Goal: Transaction & Acquisition: Complete application form

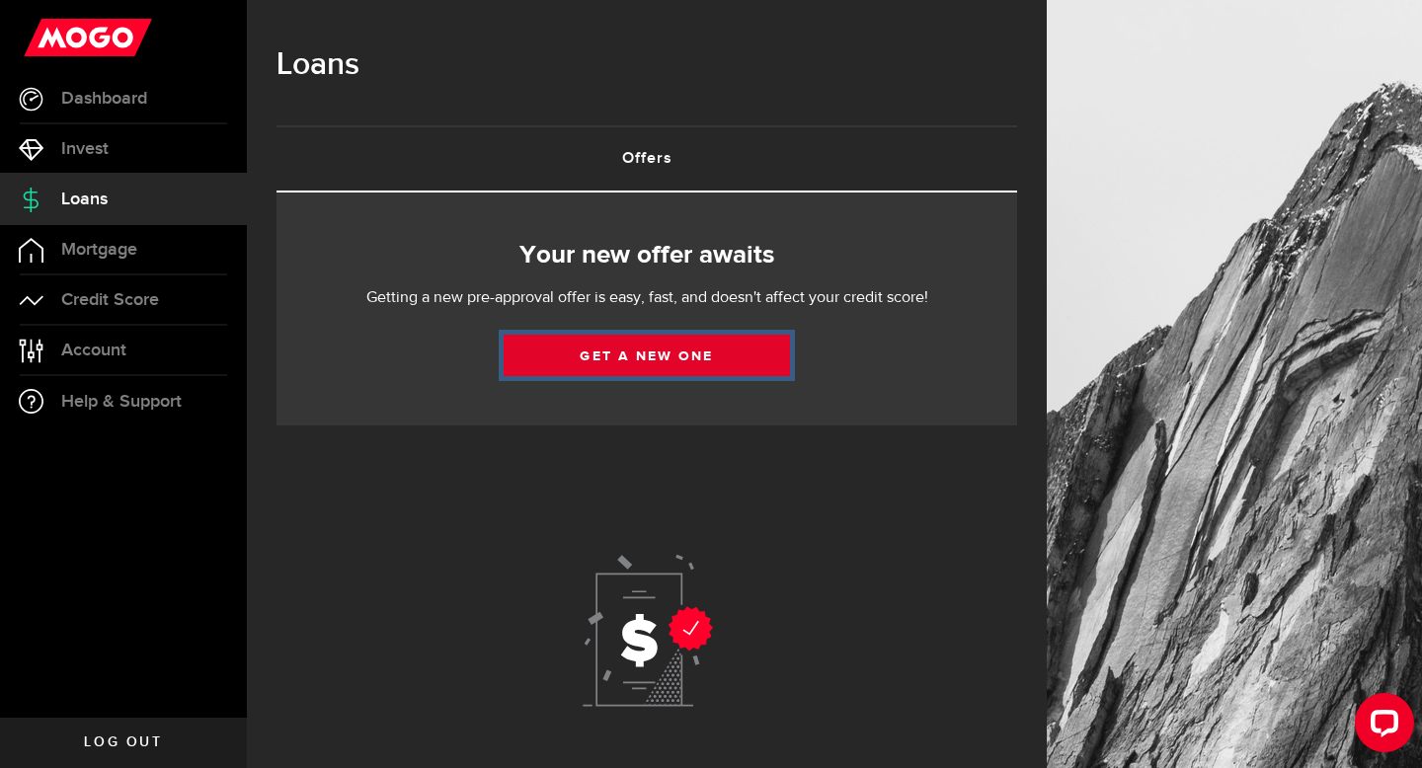
click at [671, 362] on link "Get a new one" at bounding box center [647, 355] width 286 height 41
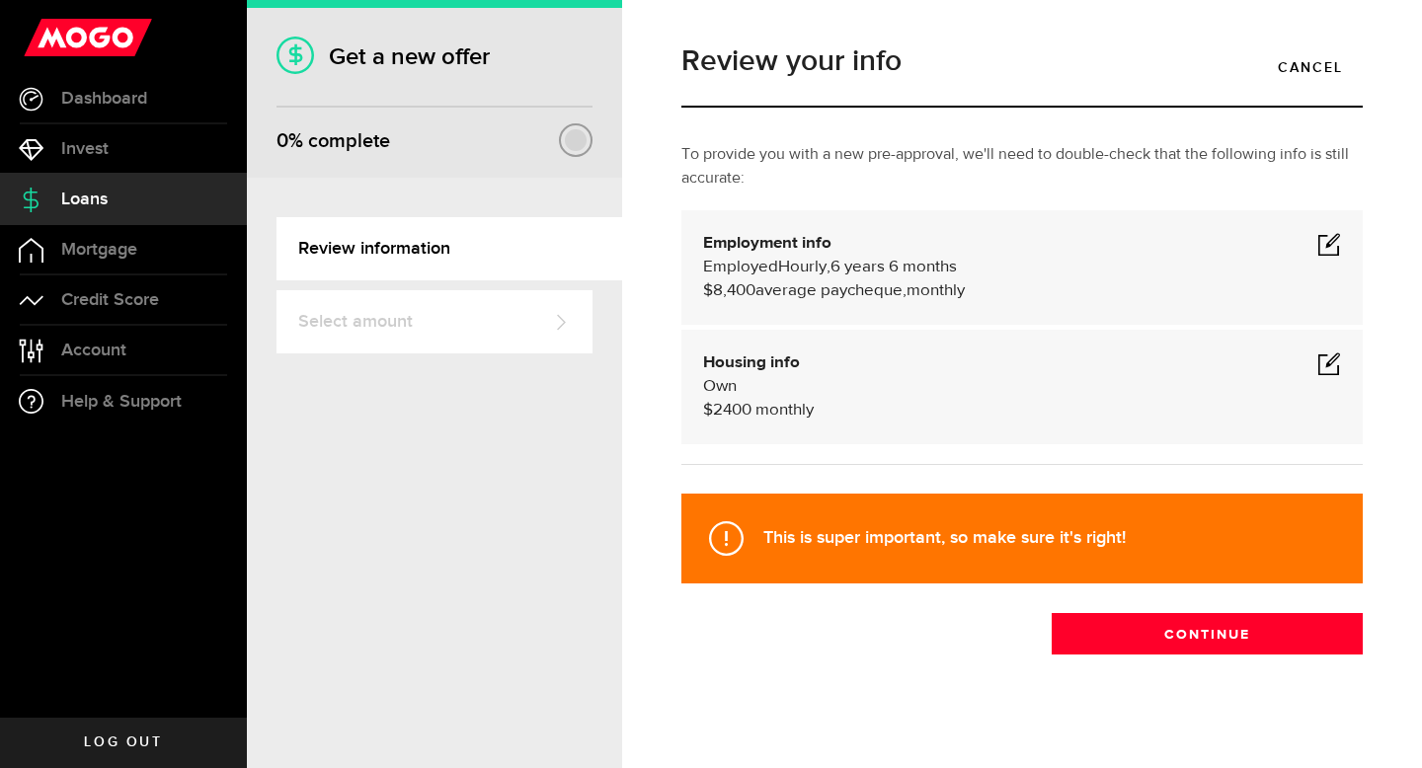
click at [1332, 243] on span at bounding box center [1329, 244] width 24 height 24
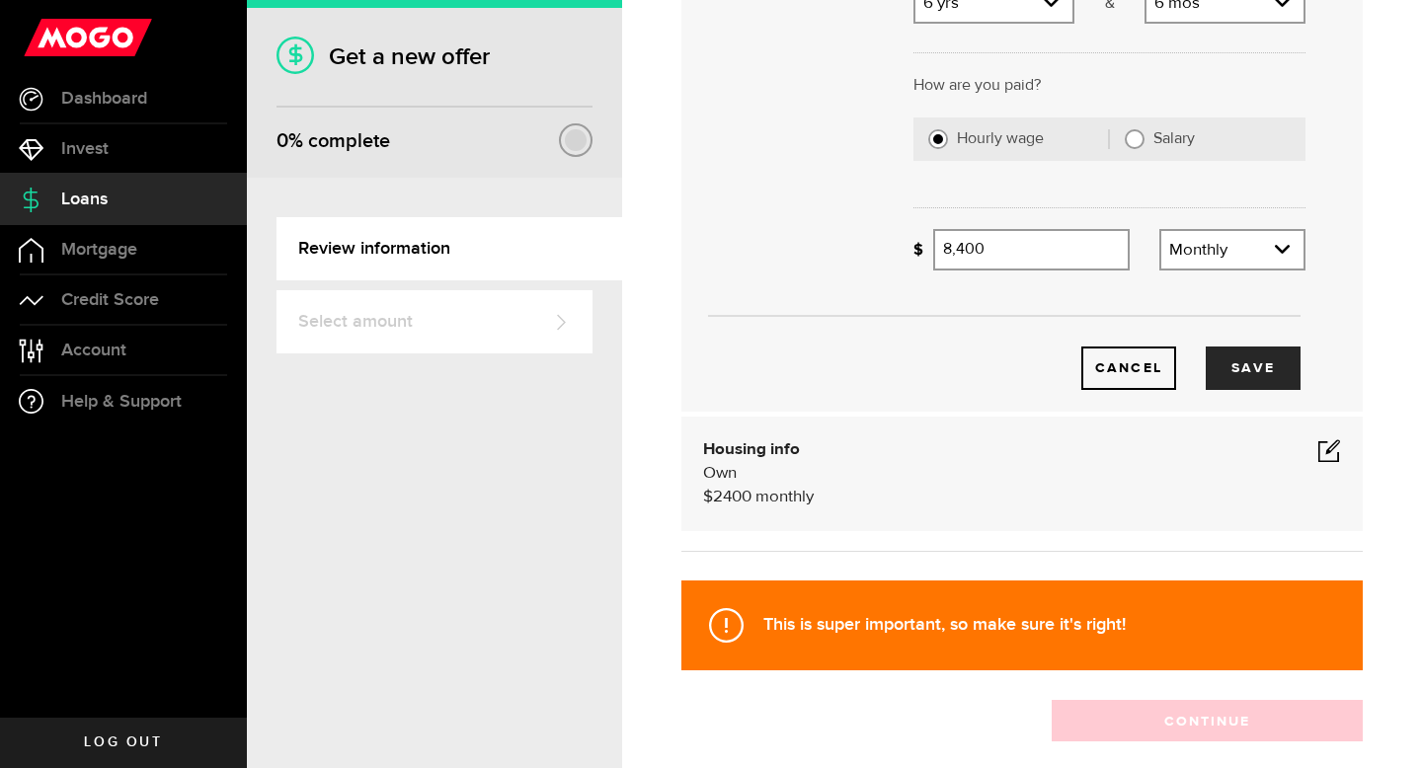
scroll to position [483, 0]
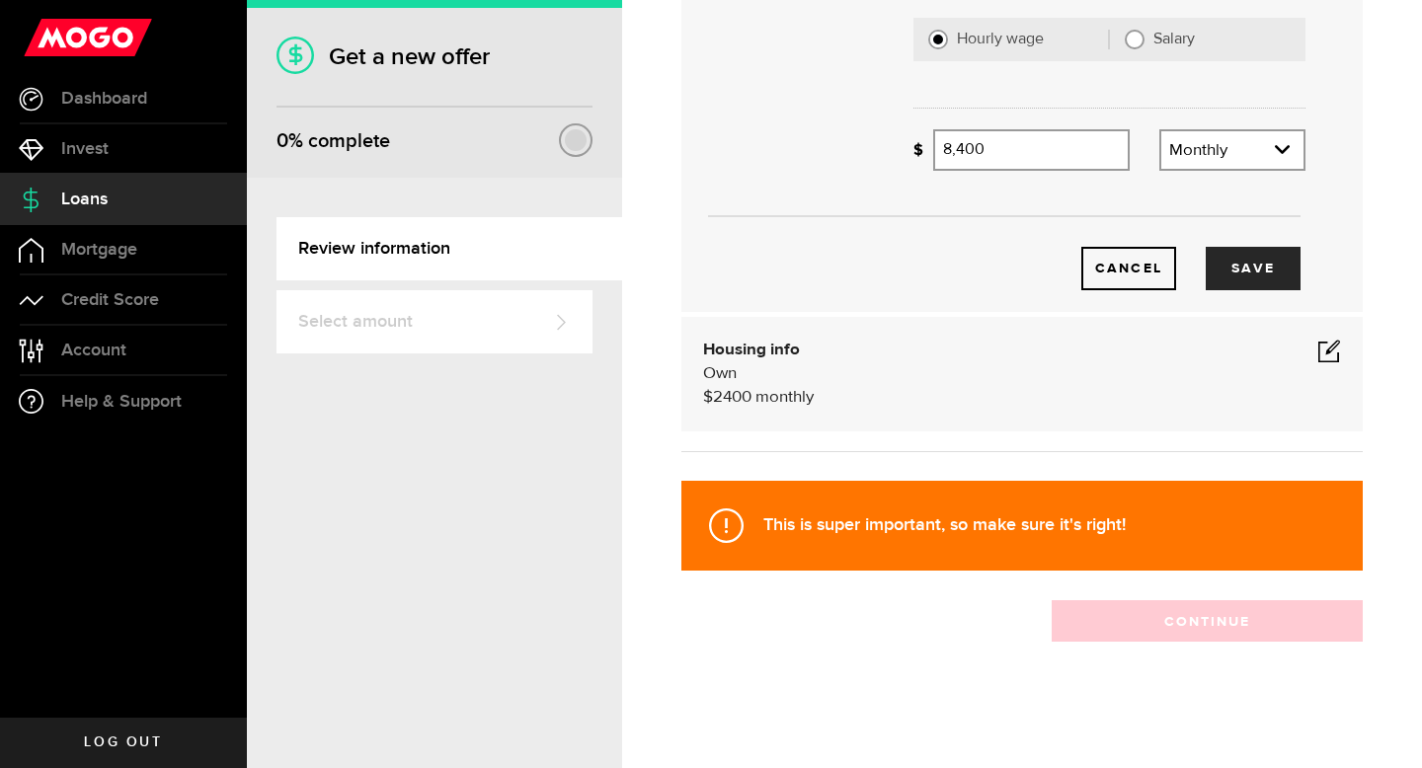
click at [1099, 401] on div "Housing info Own $ 2400 monthly" at bounding box center [1022, 374] width 638 height 71
click at [1258, 281] on button "Save" at bounding box center [1253, 268] width 95 height 43
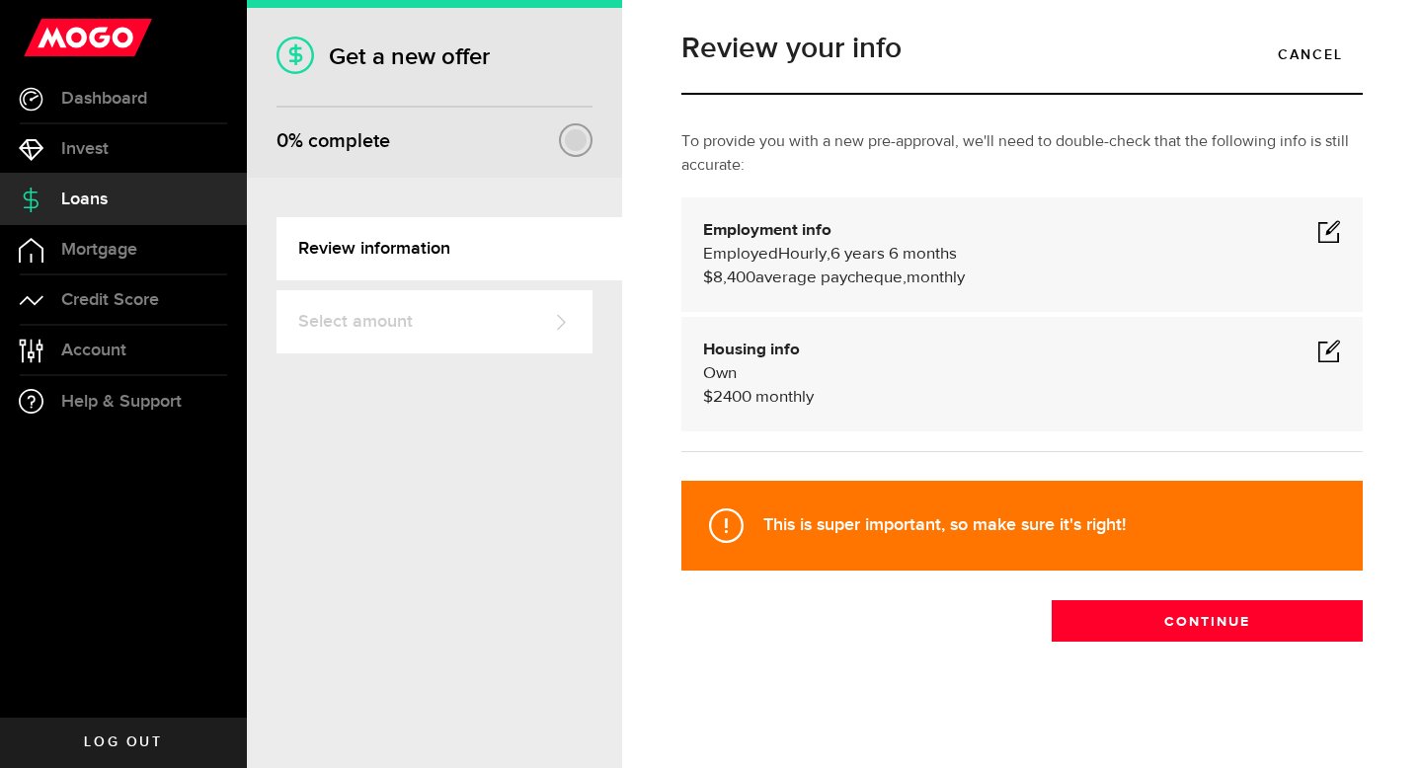
scroll to position [13, 0]
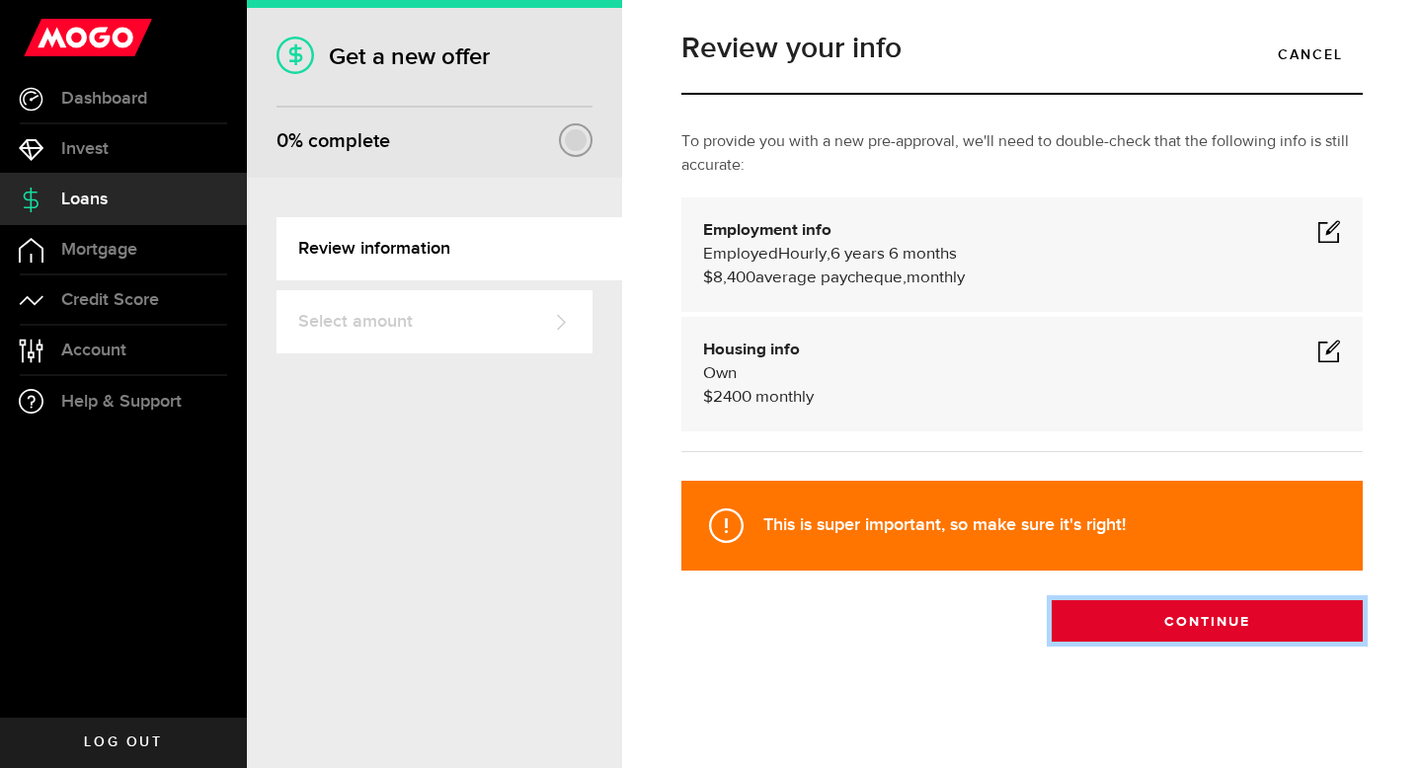
click at [1179, 625] on button "Continue" at bounding box center [1207, 620] width 311 height 41
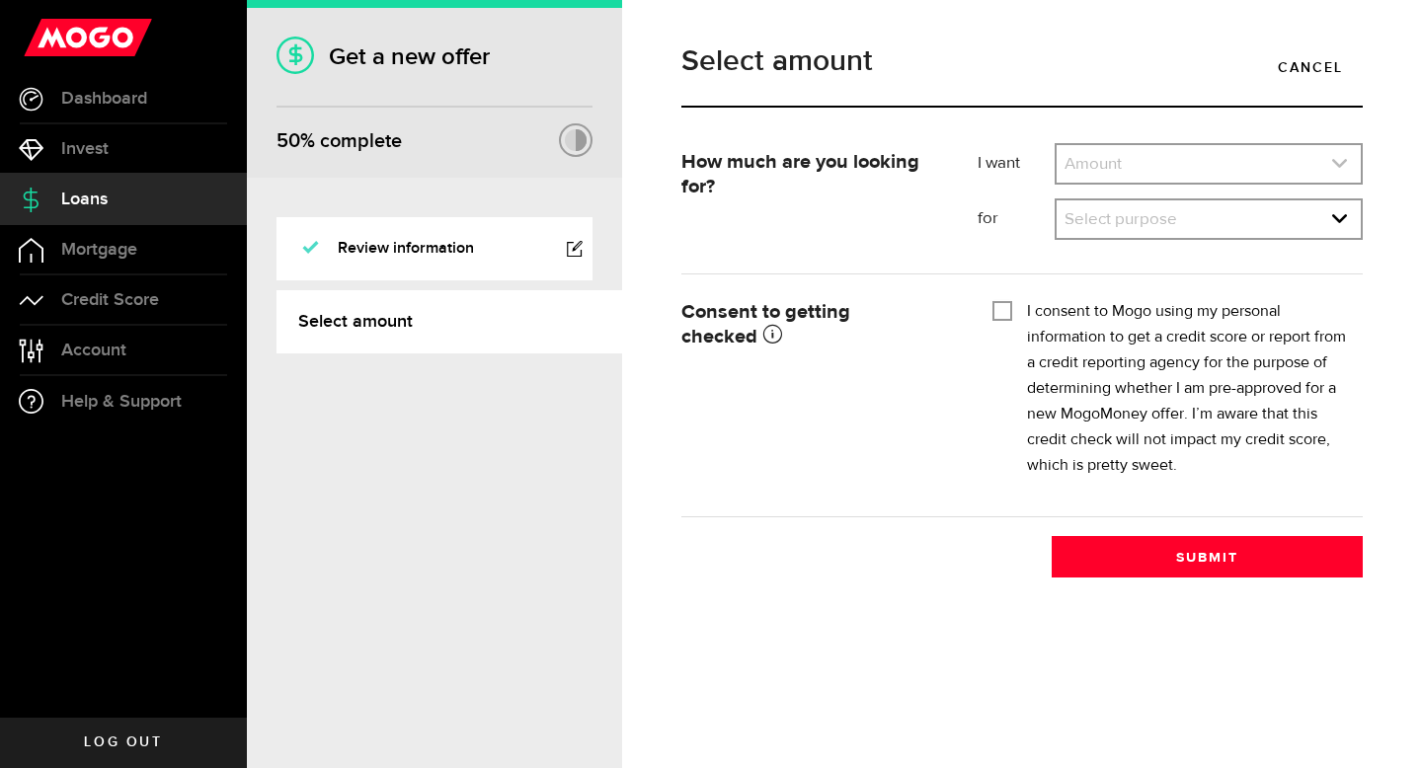
click at [1262, 162] on link "expand select" at bounding box center [1209, 164] width 304 height 38
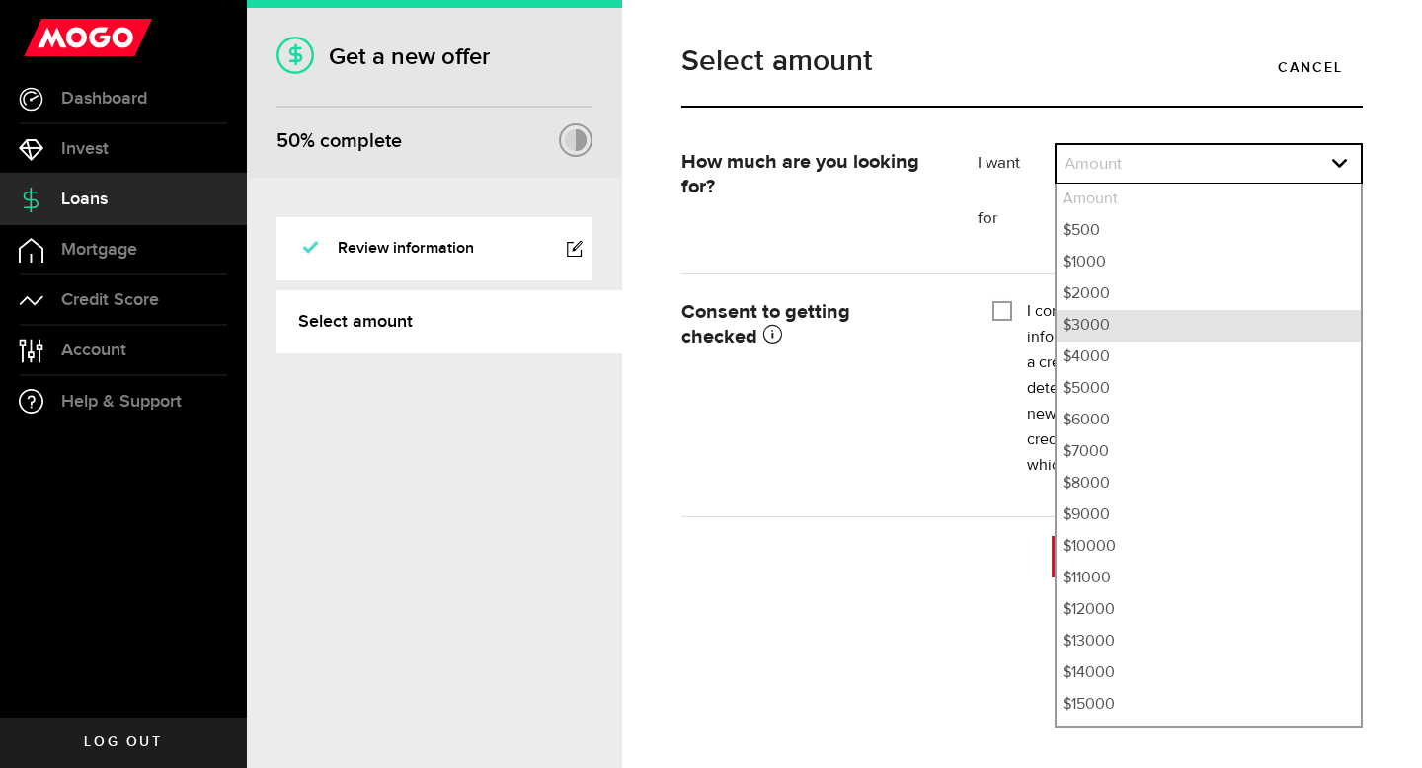
click at [1161, 321] on li "$3000" at bounding box center [1209, 326] width 304 height 32
select select "3000"
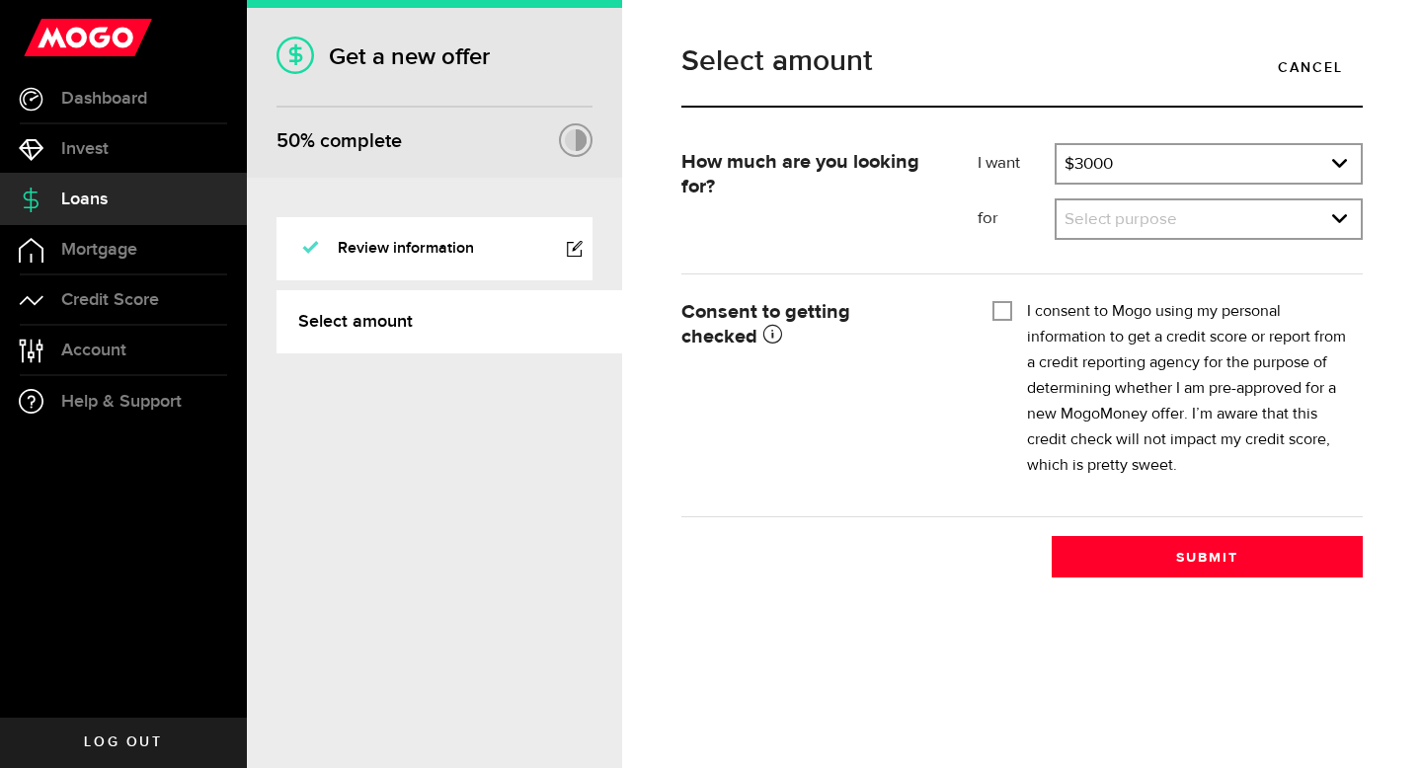
click at [992, 312] on input "I consent to Mogo using my personal information to get a credit score or report…" at bounding box center [1002, 309] width 20 height 20
checkbox input "true"
click at [1183, 228] on link "expand select" at bounding box center [1209, 219] width 304 height 38
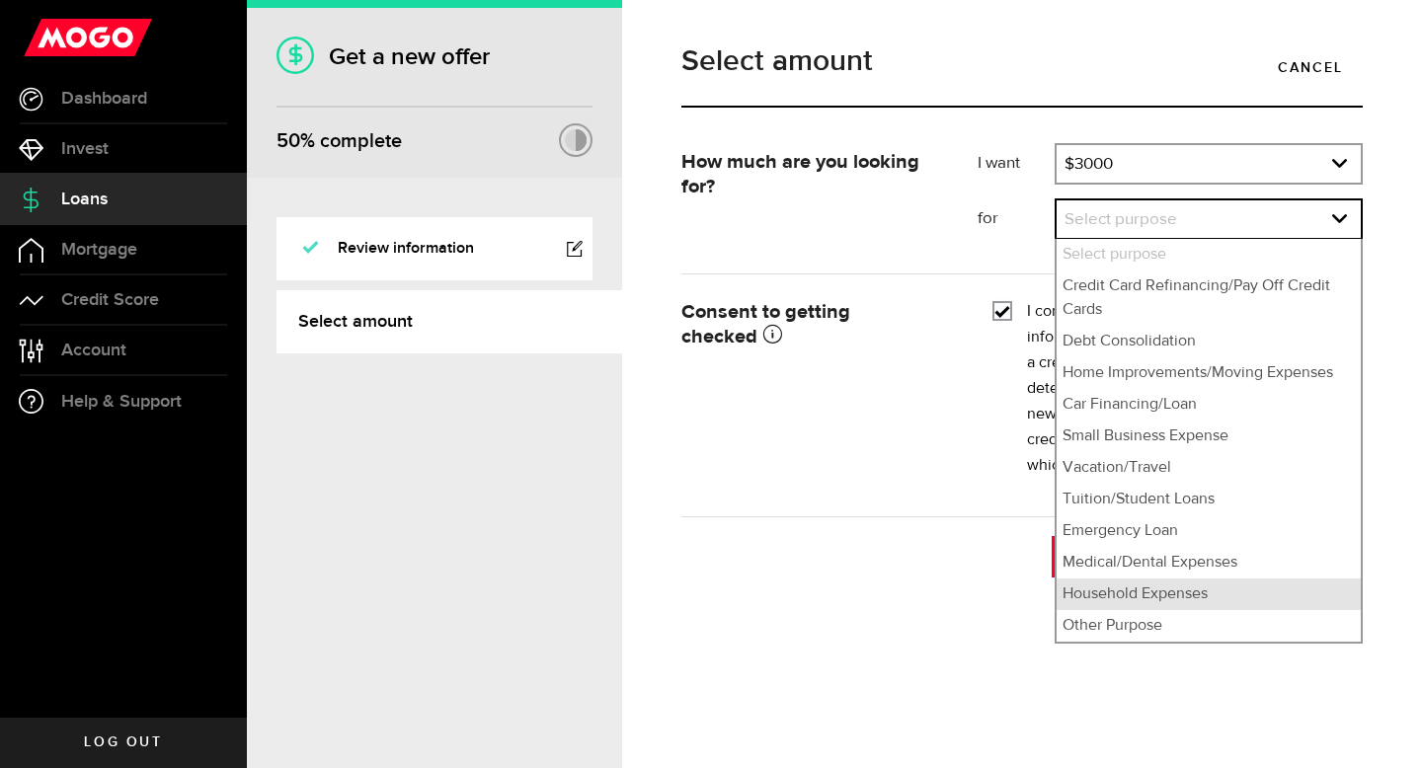
click at [1098, 596] on li "Household Expenses" at bounding box center [1209, 595] width 304 height 32
select select "Household Expenses"
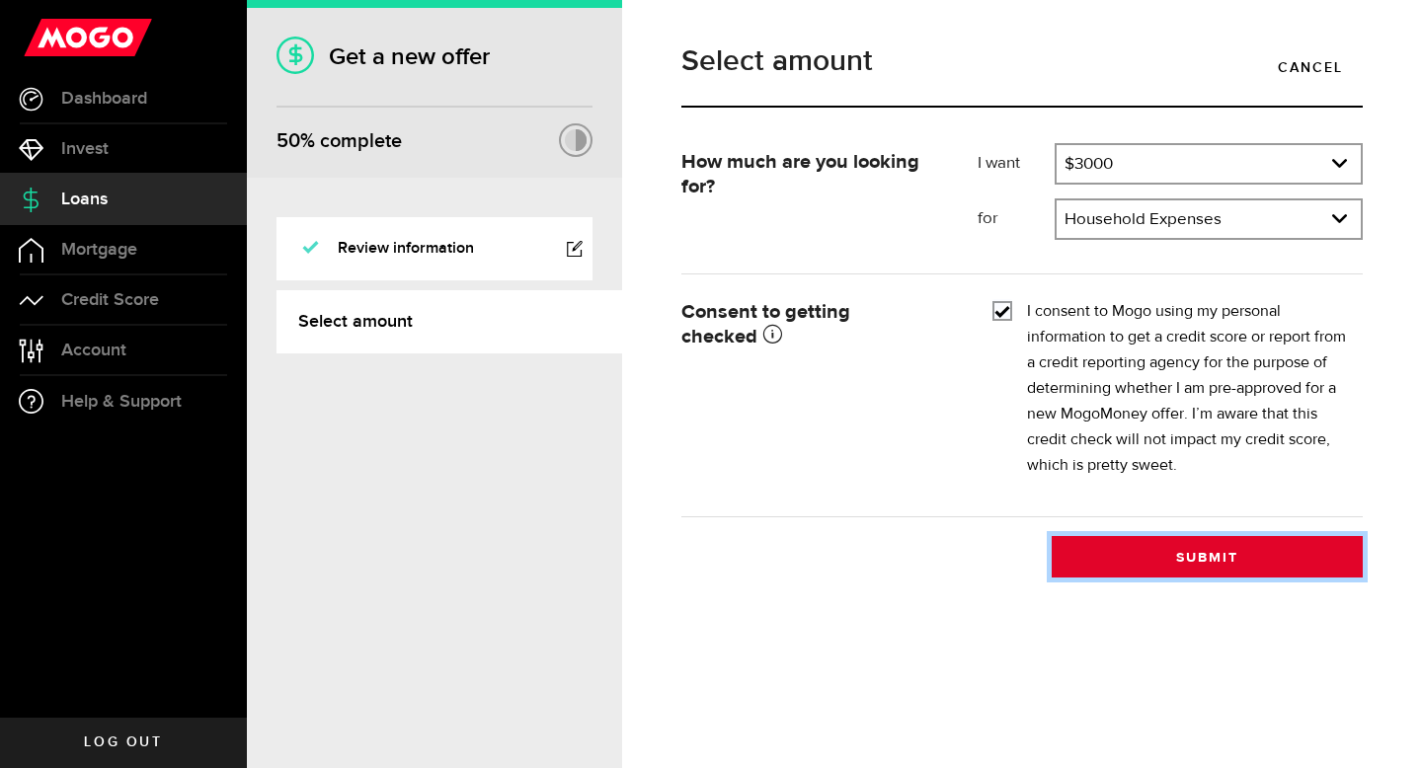
click at [1128, 555] on button "Submit" at bounding box center [1207, 556] width 311 height 41
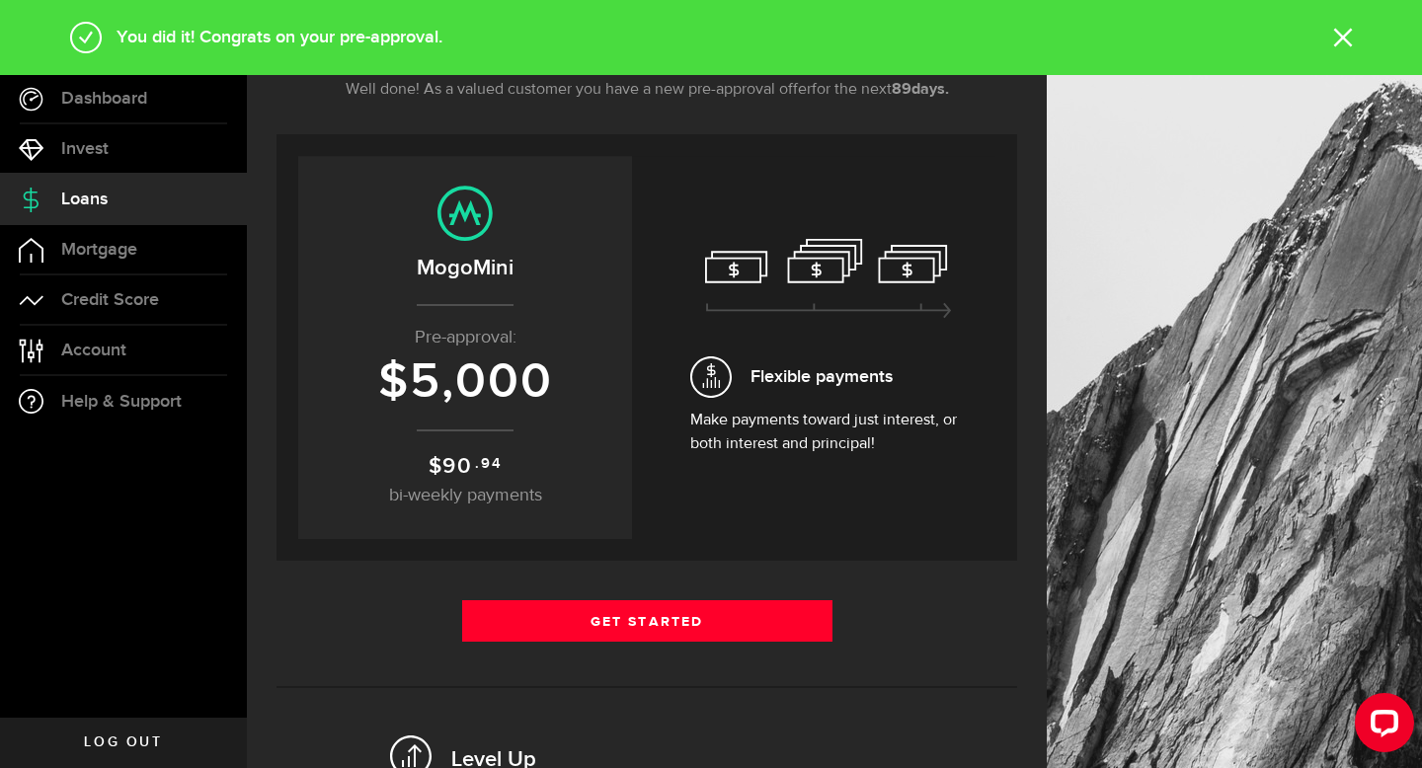
scroll to position [280, 0]
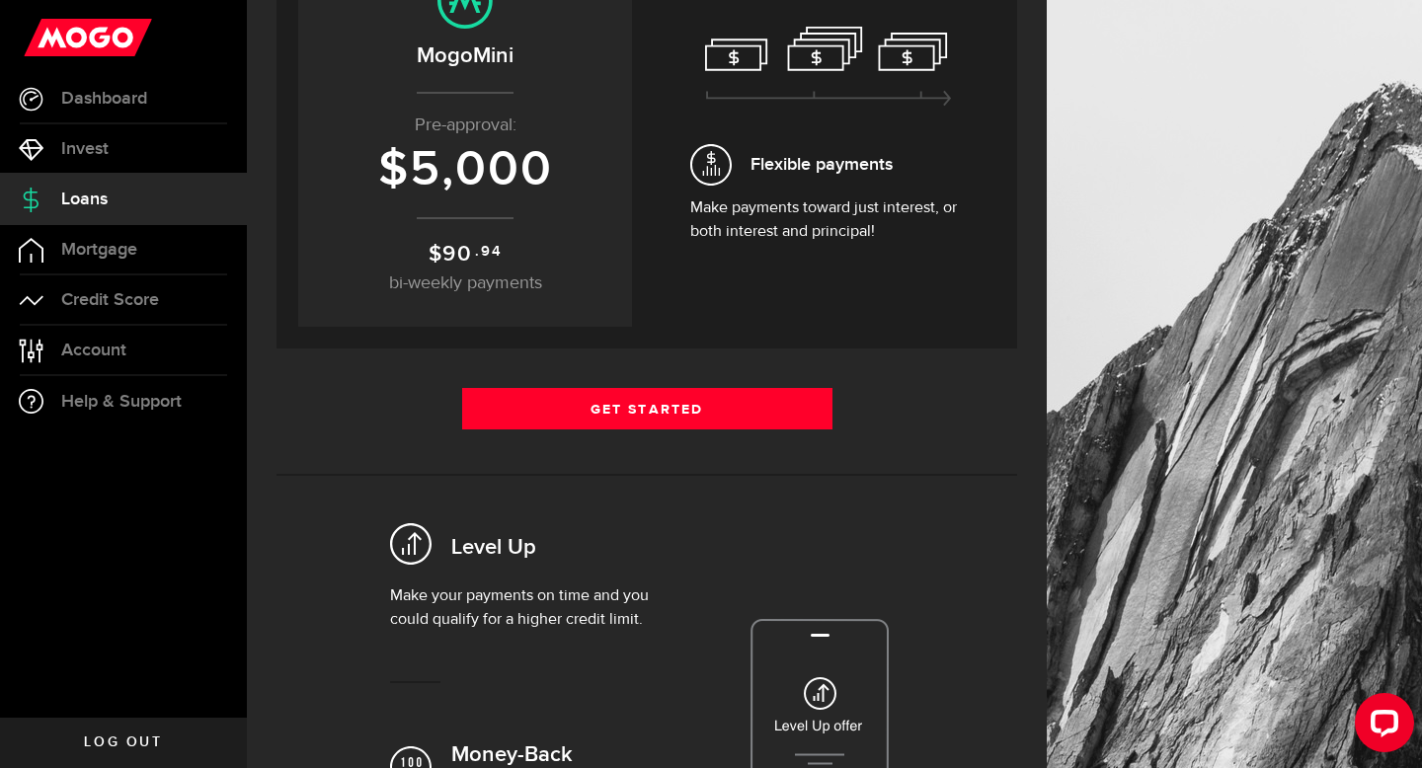
scroll to position [514, 0]
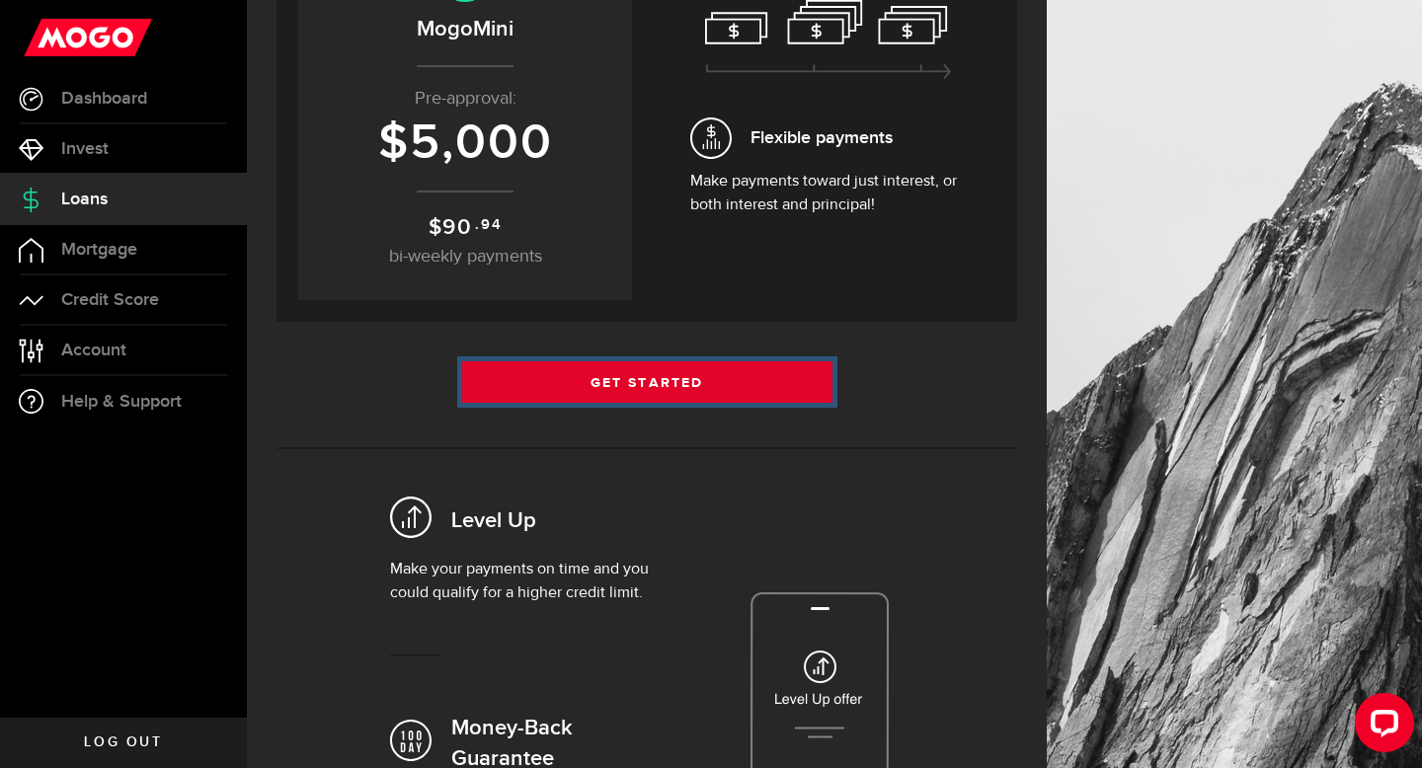
click at [772, 388] on link "Get Started" at bounding box center [647, 381] width 370 height 41
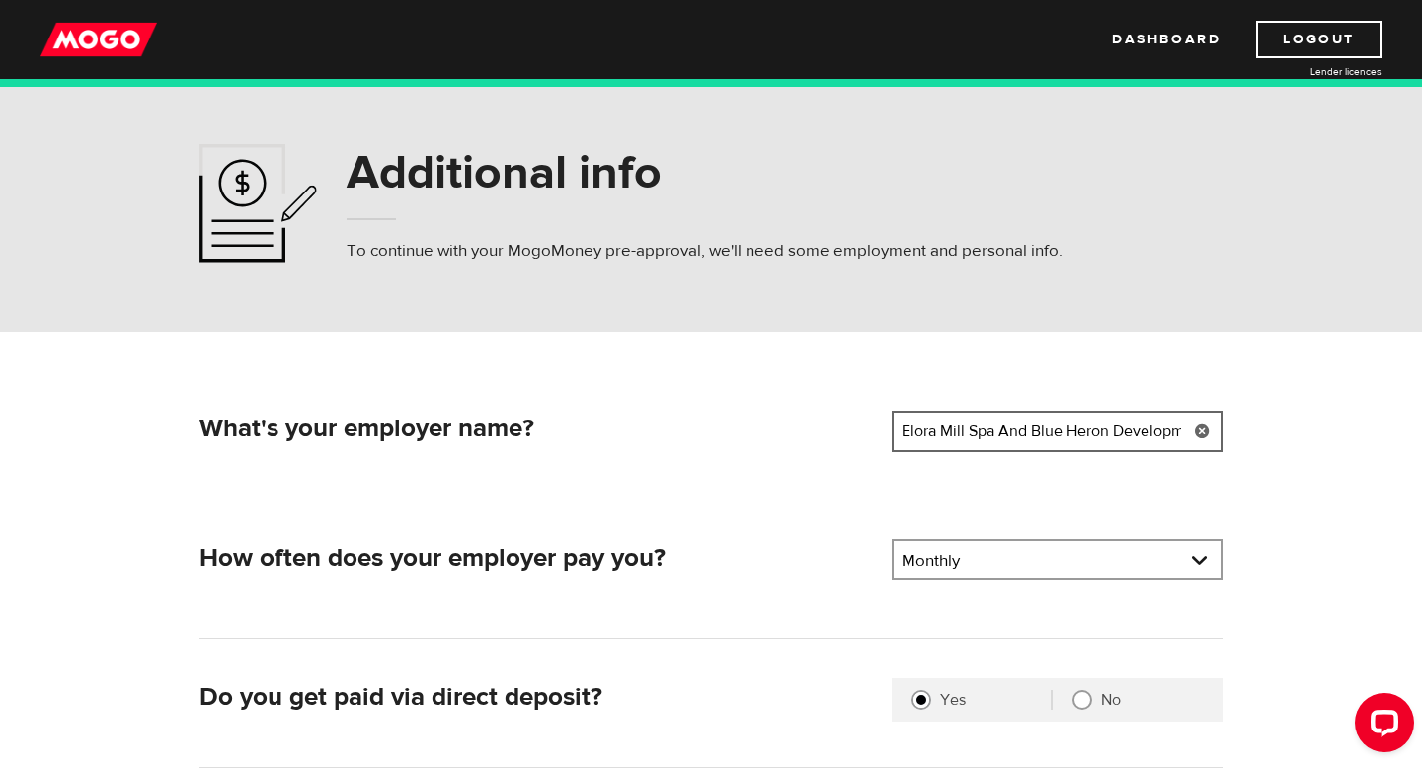
click at [997, 428] on input "Elora Mill Spa And Blue Heron Development" at bounding box center [1057, 431] width 331 height 41
drag, startPoint x: 1067, startPoint y: 427, endPoint x: 1332, endPoint y: 458, distance: 266.5
click at [1332, 458] on div "What's your employer name? Employer name Please enter your employer's name The …" at bounding box center [711, 669] width 1264 height 675
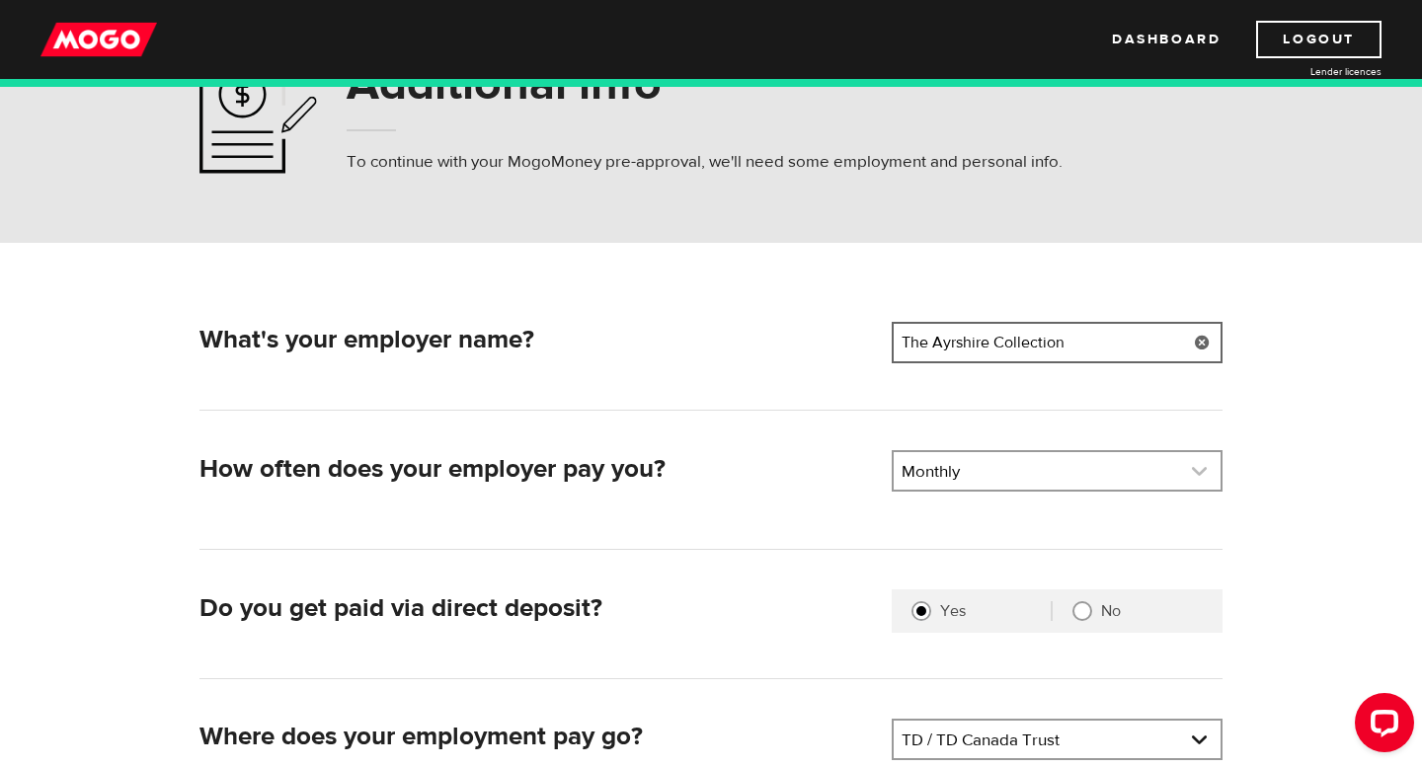
scroll to position [107, 0]
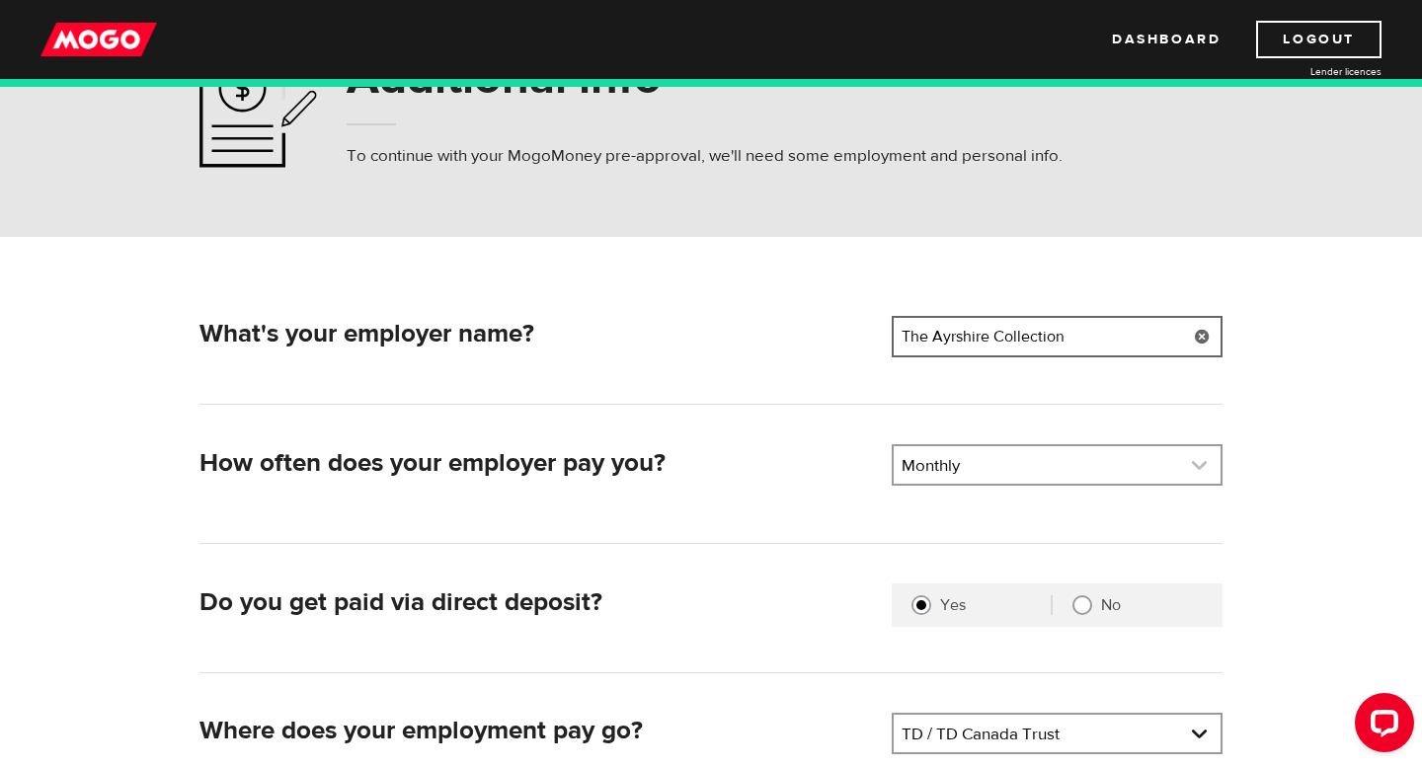
type input "The Ayrshire Collection"
click at [1097, 481] on link at bounding box center [1057, 465] width 327 height 38
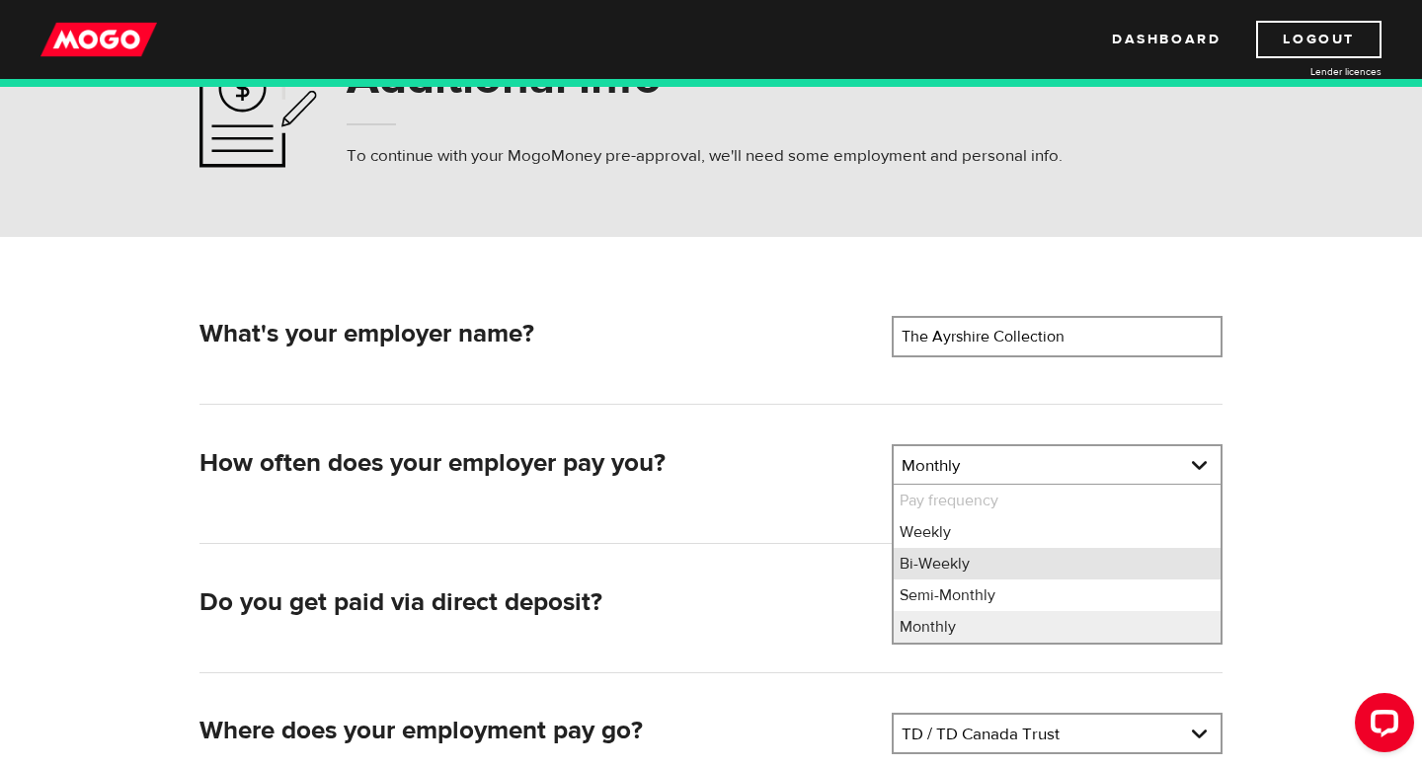
click at [1039, 569] on li "Bi-Weekly" at bounding box center [1057, 564] width 327 height 32
select select "2"
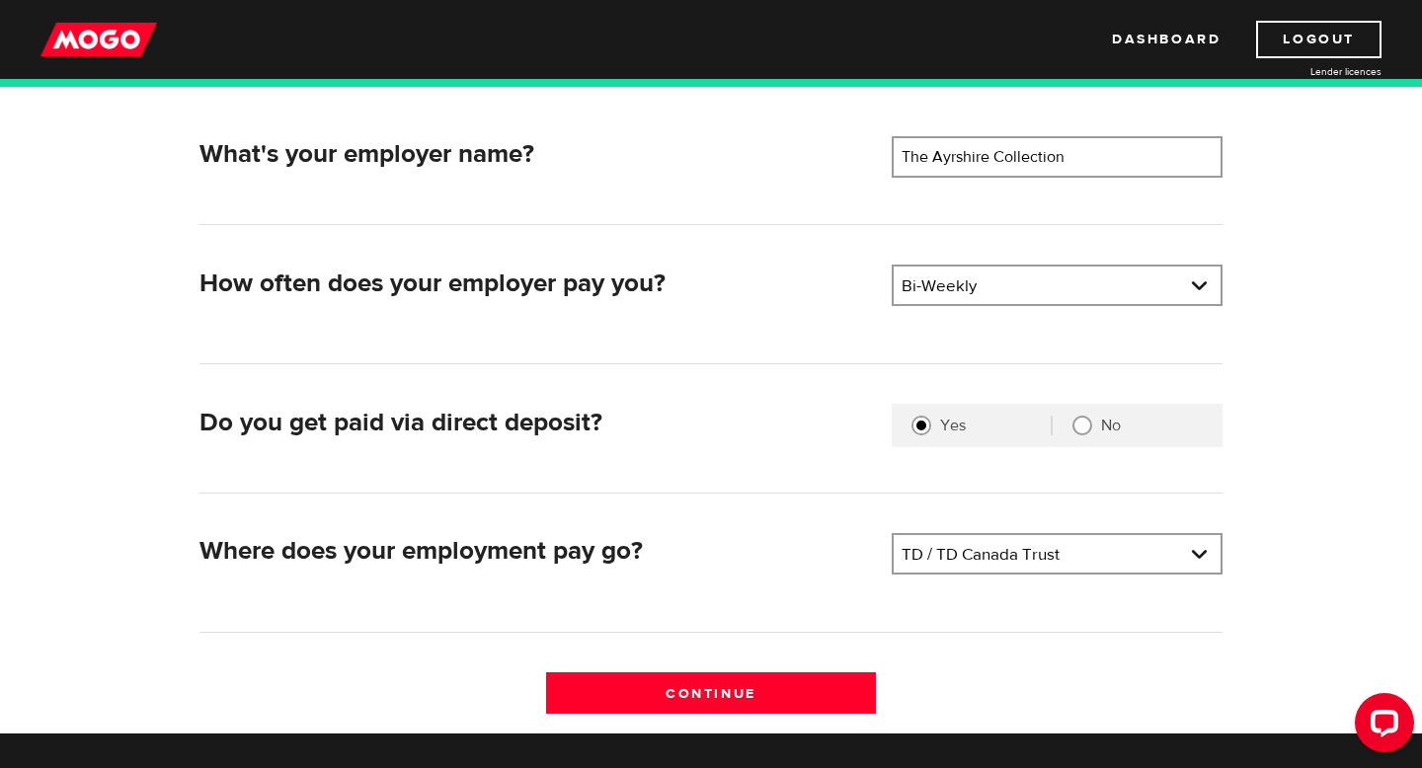
scroll to position [290, 0]
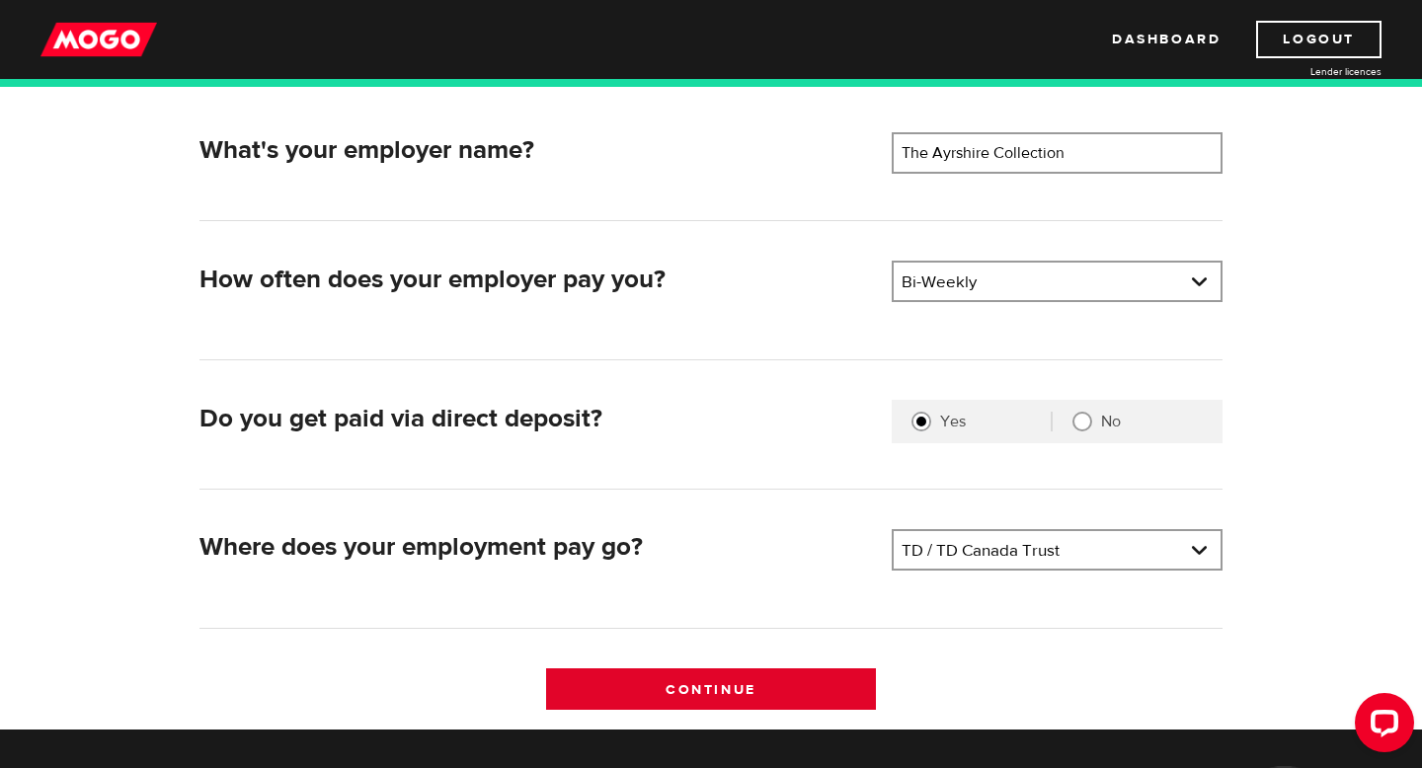
click at [699, 687] on input "Continue" at bounding box center [711, 688] width 331 height 41
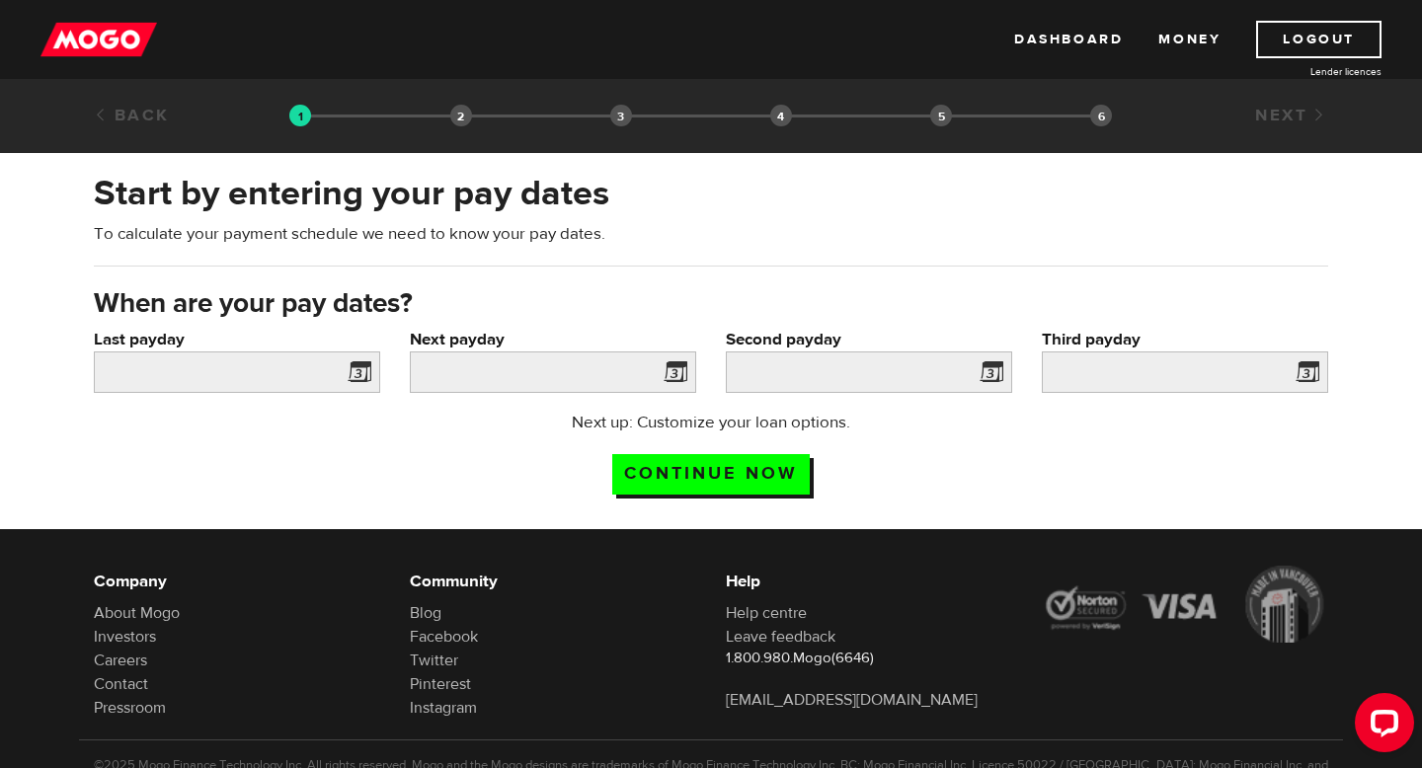
click at [360, 373] on span at bounding box center [356, 375] width 30 height 32
click at [234, 369] on input "Last payday" at bounding box center [237, 372] width 286 height 41
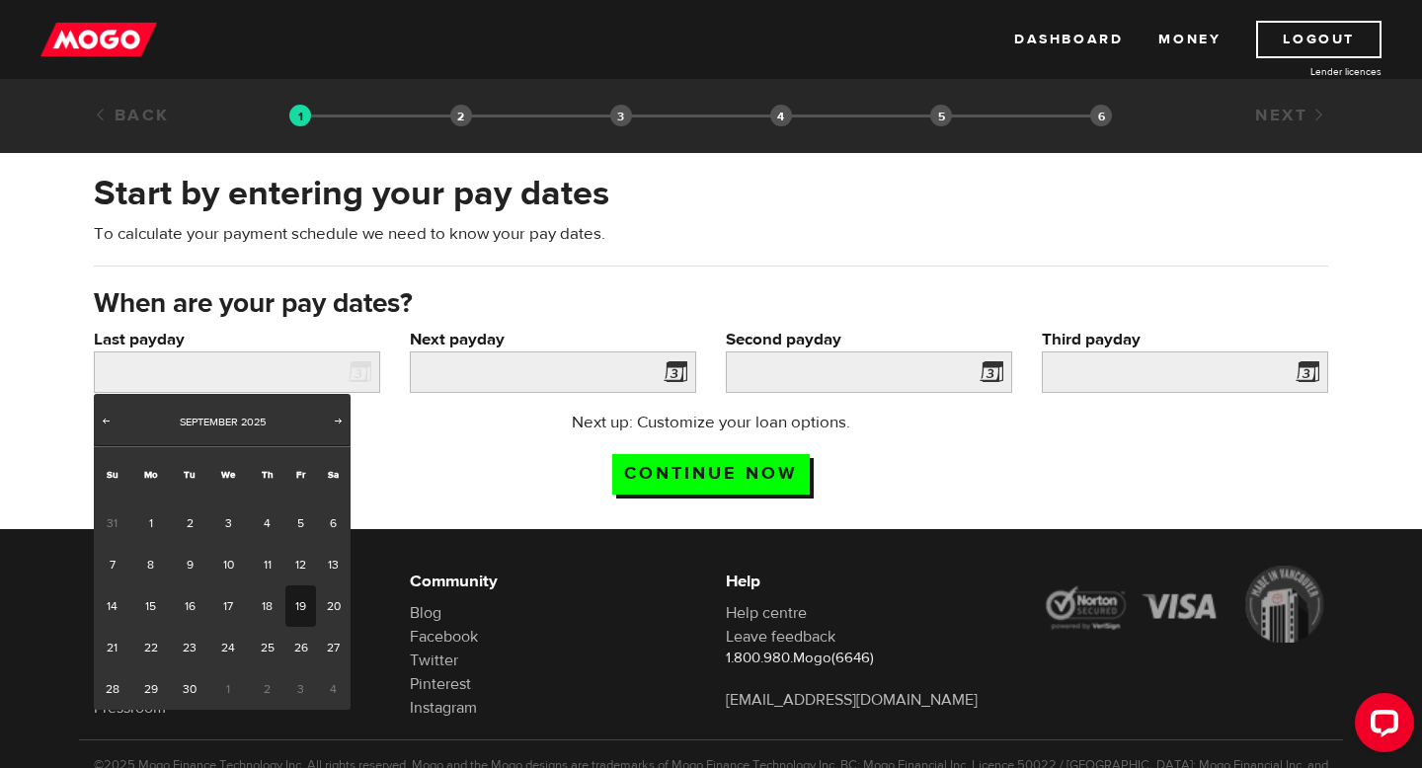
click at [298, 600] on link "19" at bounding box center [300, 606] width 31 height 41
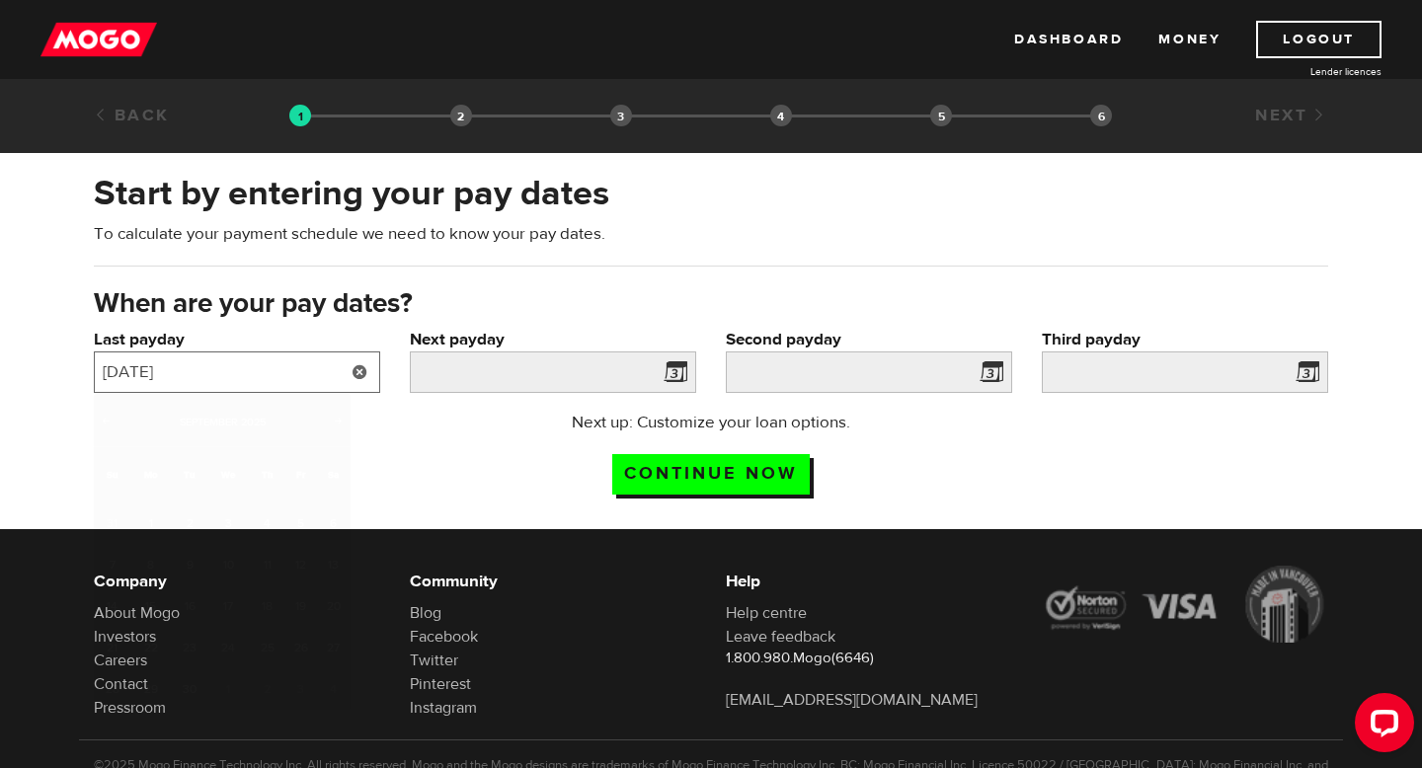
click at [282, 374] on input "2025/09/19" at bounding box center [237, 372] width 286 height 41
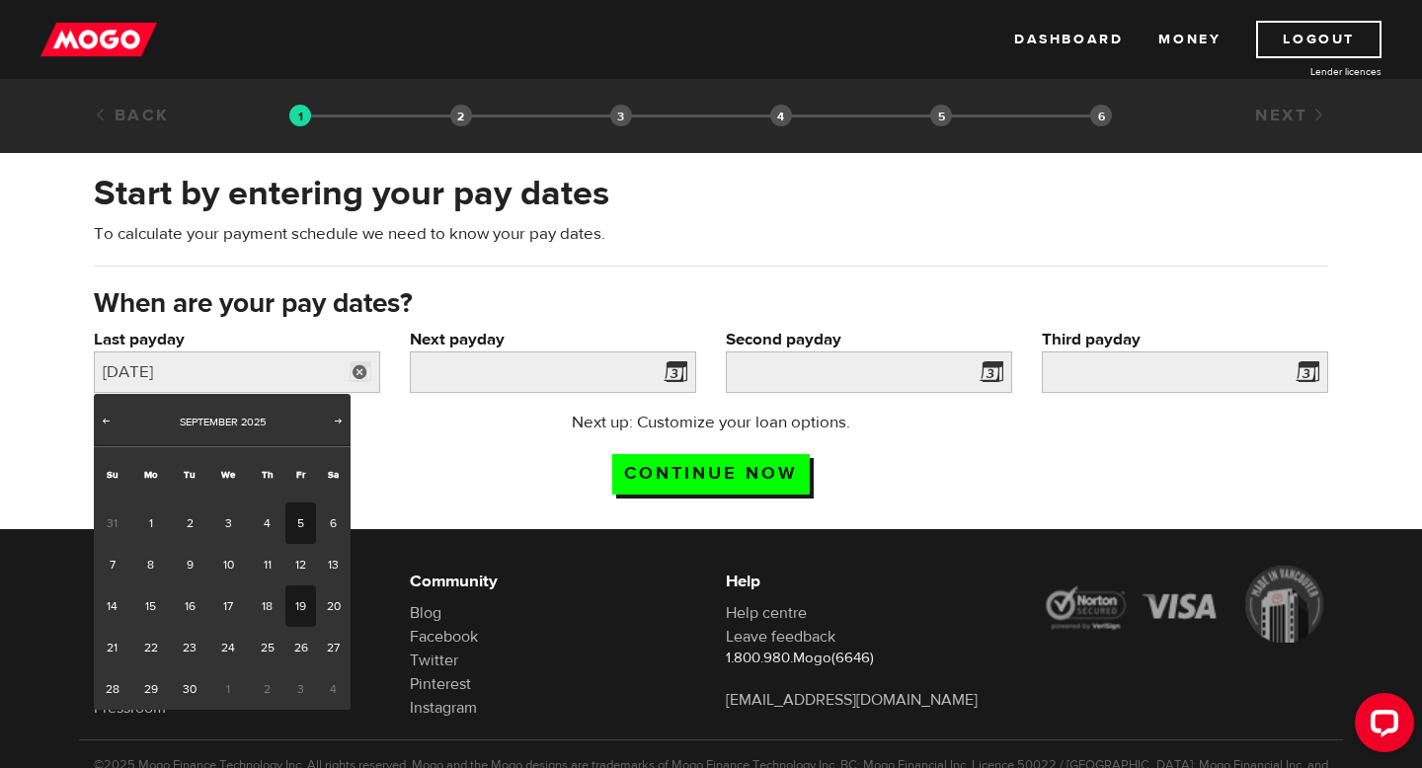
click at [298, 521] on link "5" at bounding box center [300, 523] width 31 height 41
type input "2025/09/05"
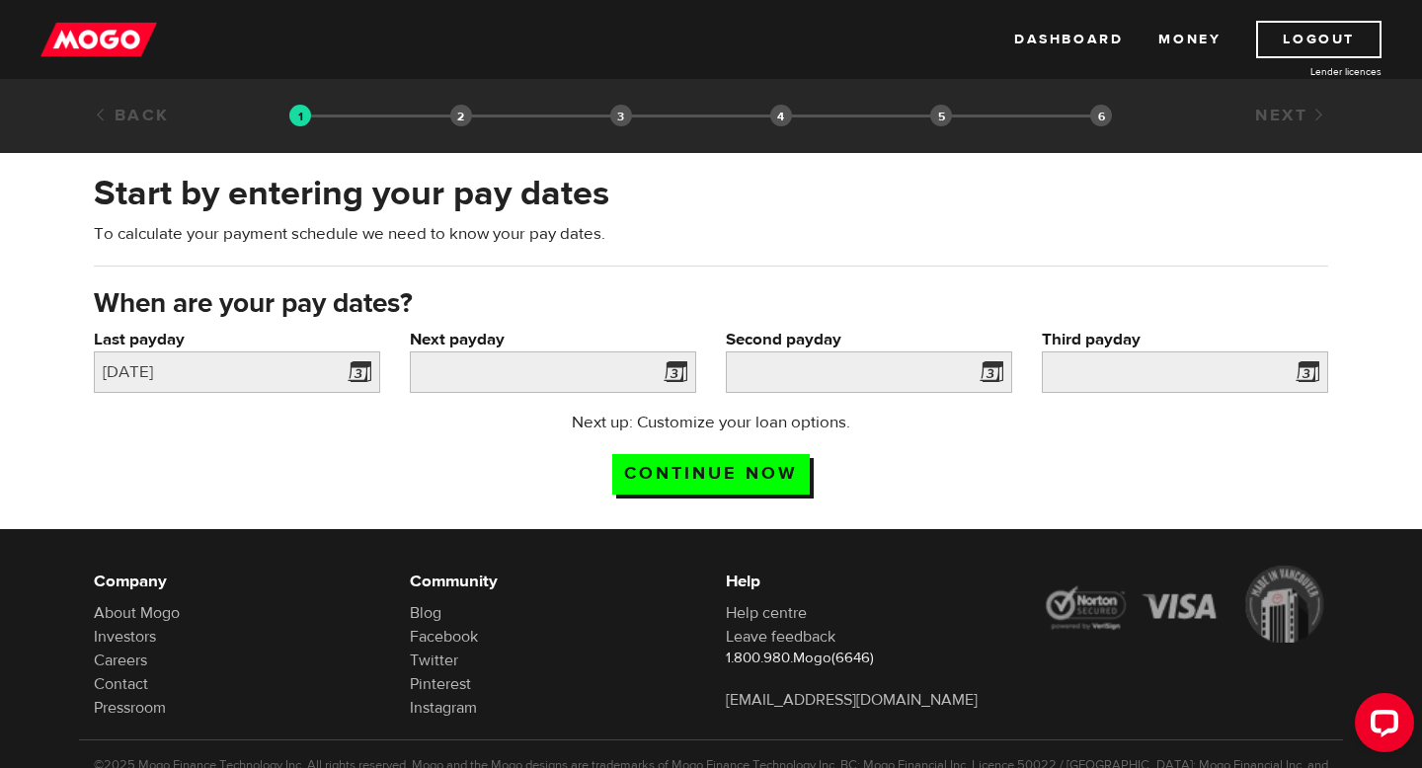
click at [669, 377] on span at bounding box center [672, 375] width 30 height 32
click at [612, 370] on input "Next payday" at bounding box center [553, 372] width 286 height 41
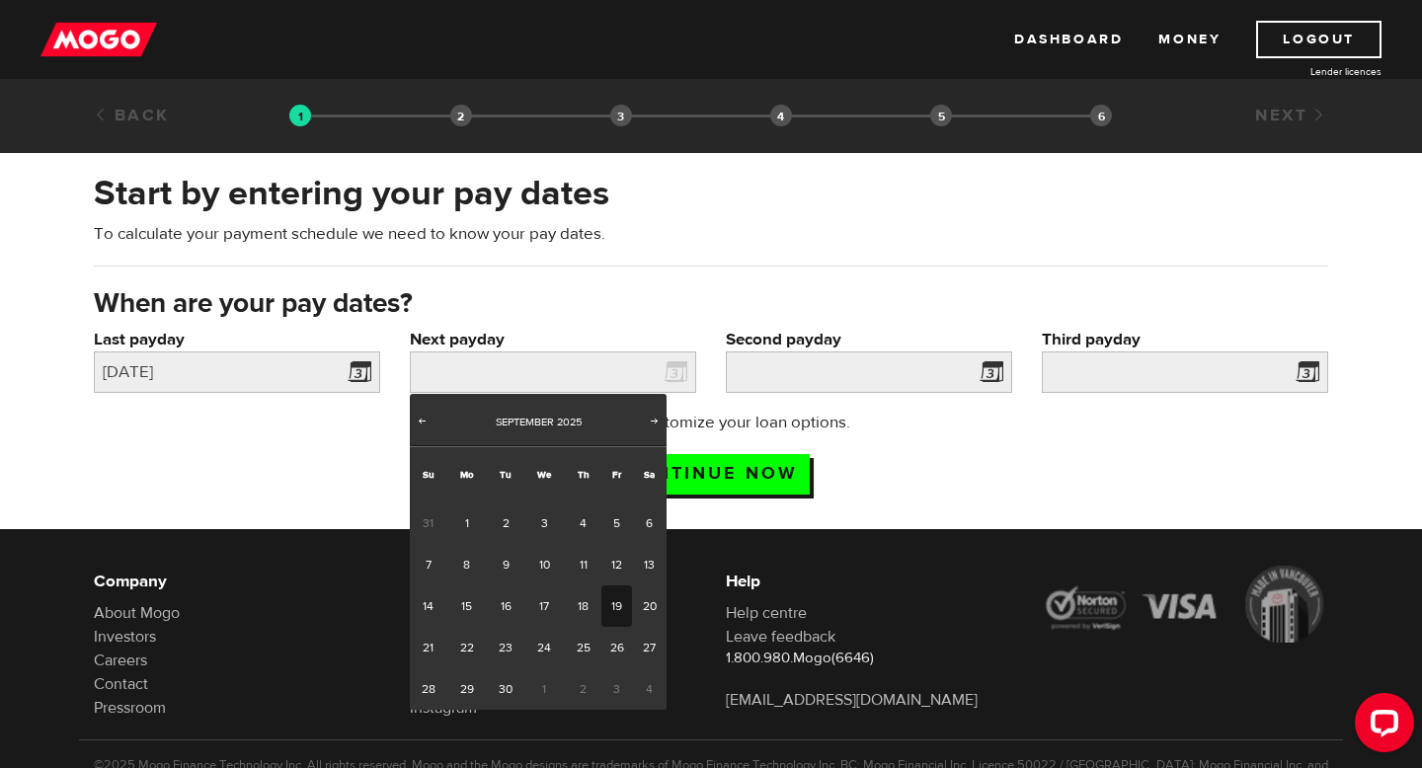
click at [620, 606] on link "19" at bounding box center [616, 606] width 31 height 41
type input "2025/09/19"
type input "2025/10/3"
type input "2025/10/17"
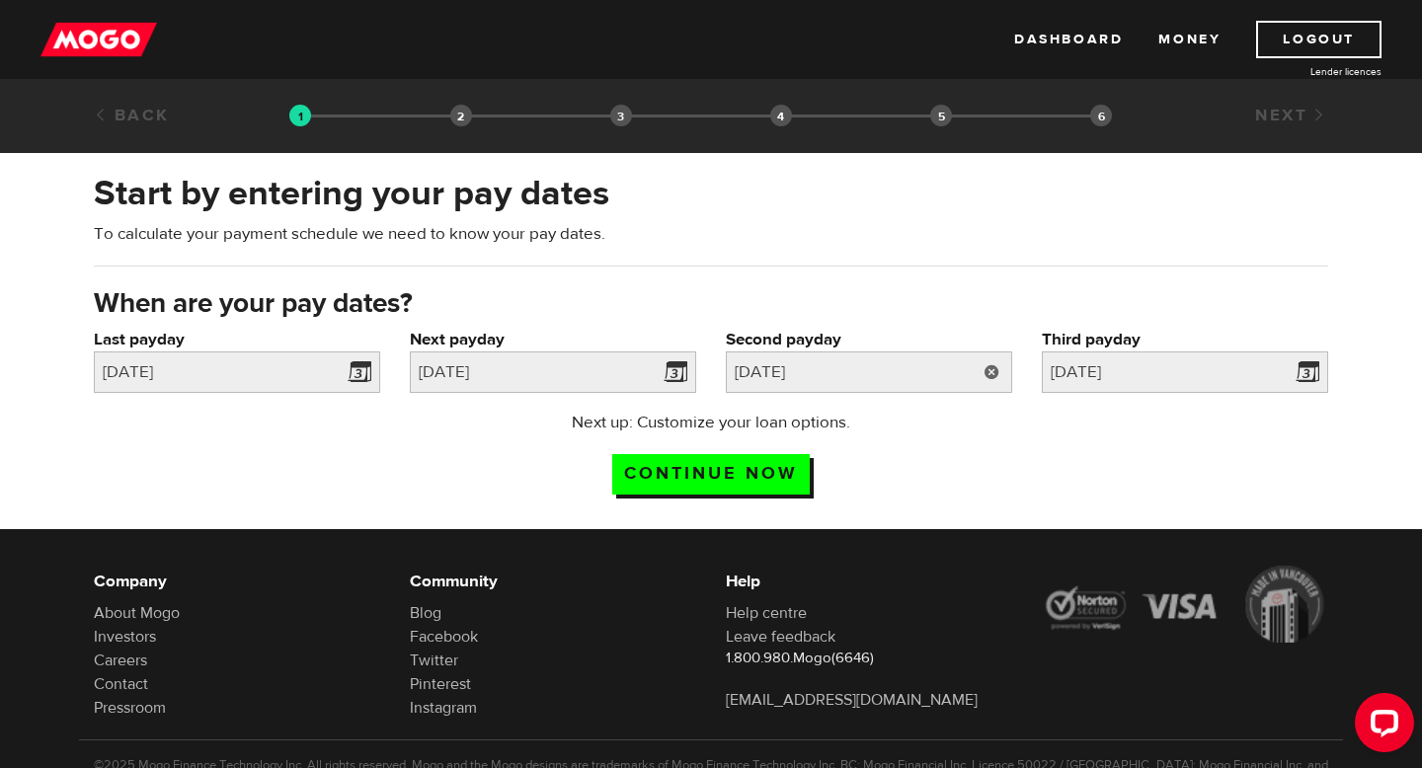
click at [988, 377] on link at bounding box center [992, 372] width 40 height 41
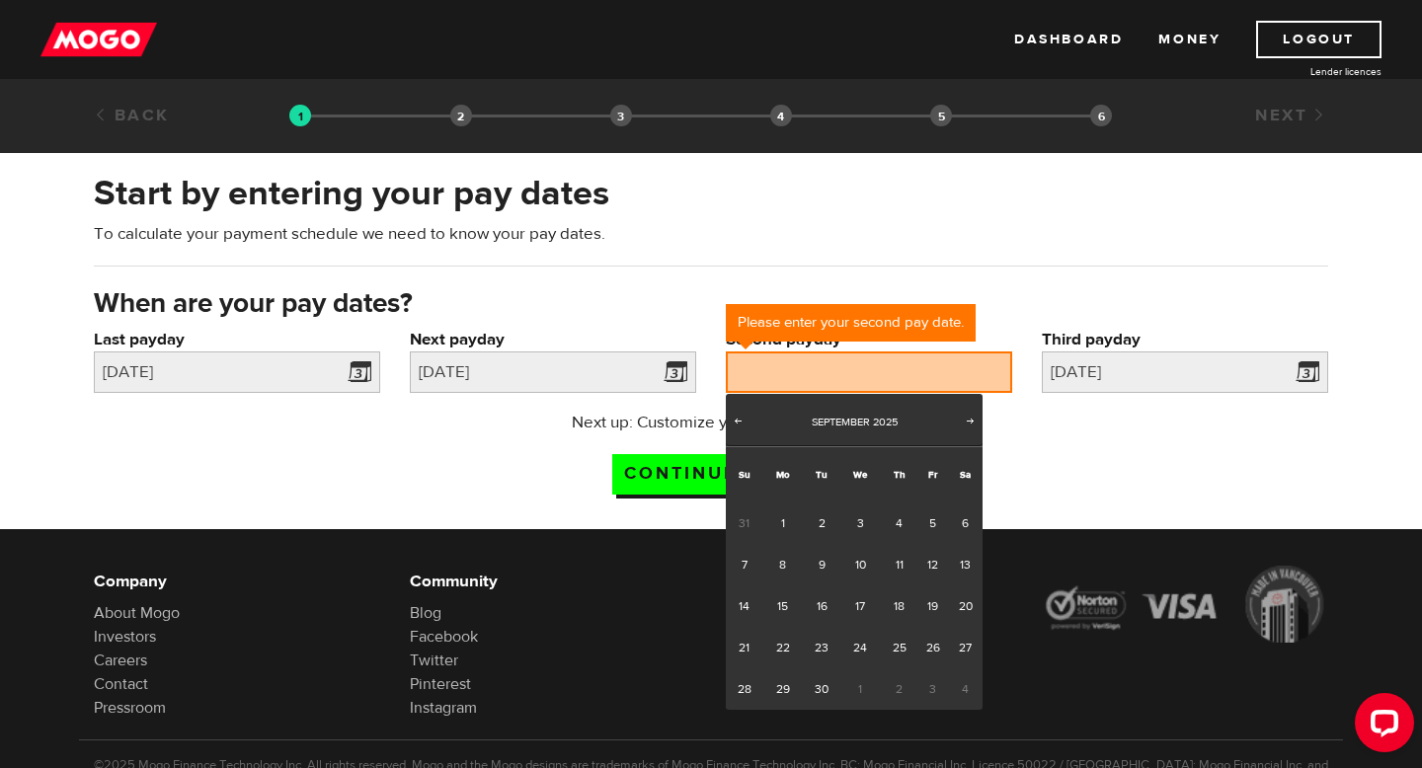
click at [932, 689] on span "3" at bounding box center [932, 688] width 31 height 41
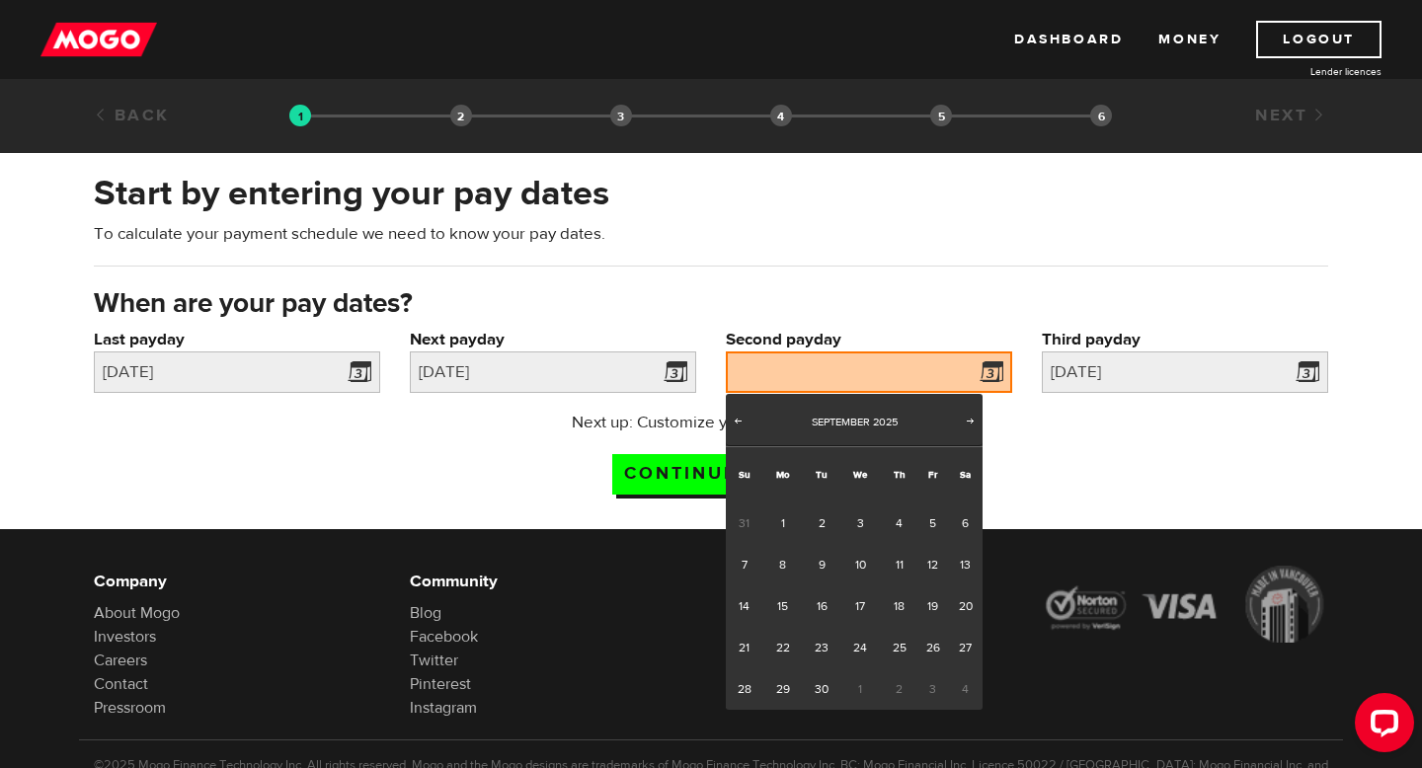
click at [930, 689] on span "3" at bounding box center [932, 688] width 31 height 41
click at [934, 682] on span "3" at bounding box center [932, 688] width 31 height 41
click at [968, 427] on span "Next" at bounding box center [971, 421] width 16 height 16
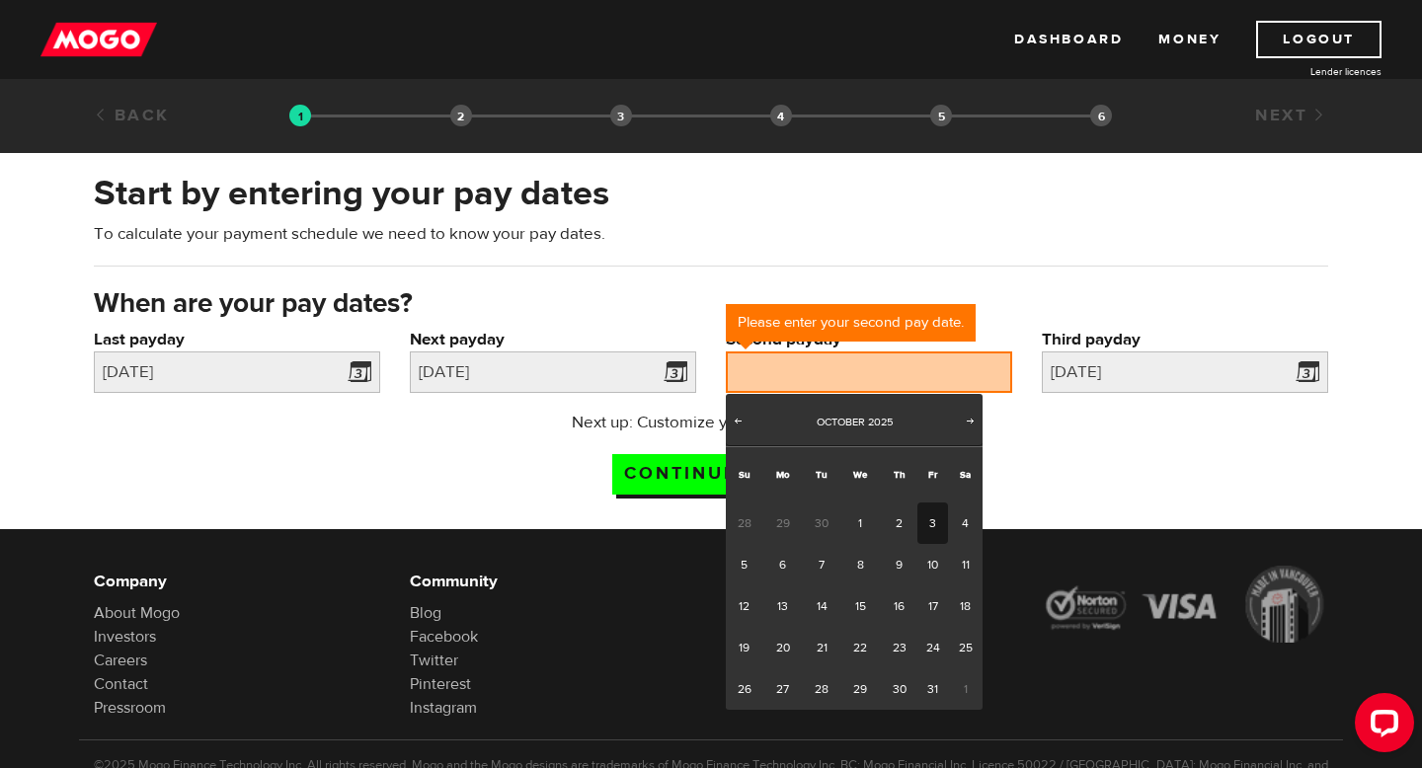
click at [929, 521] on link "3" at bounding box center [932, 523] width 31 height 41
type input "2025/10/03"
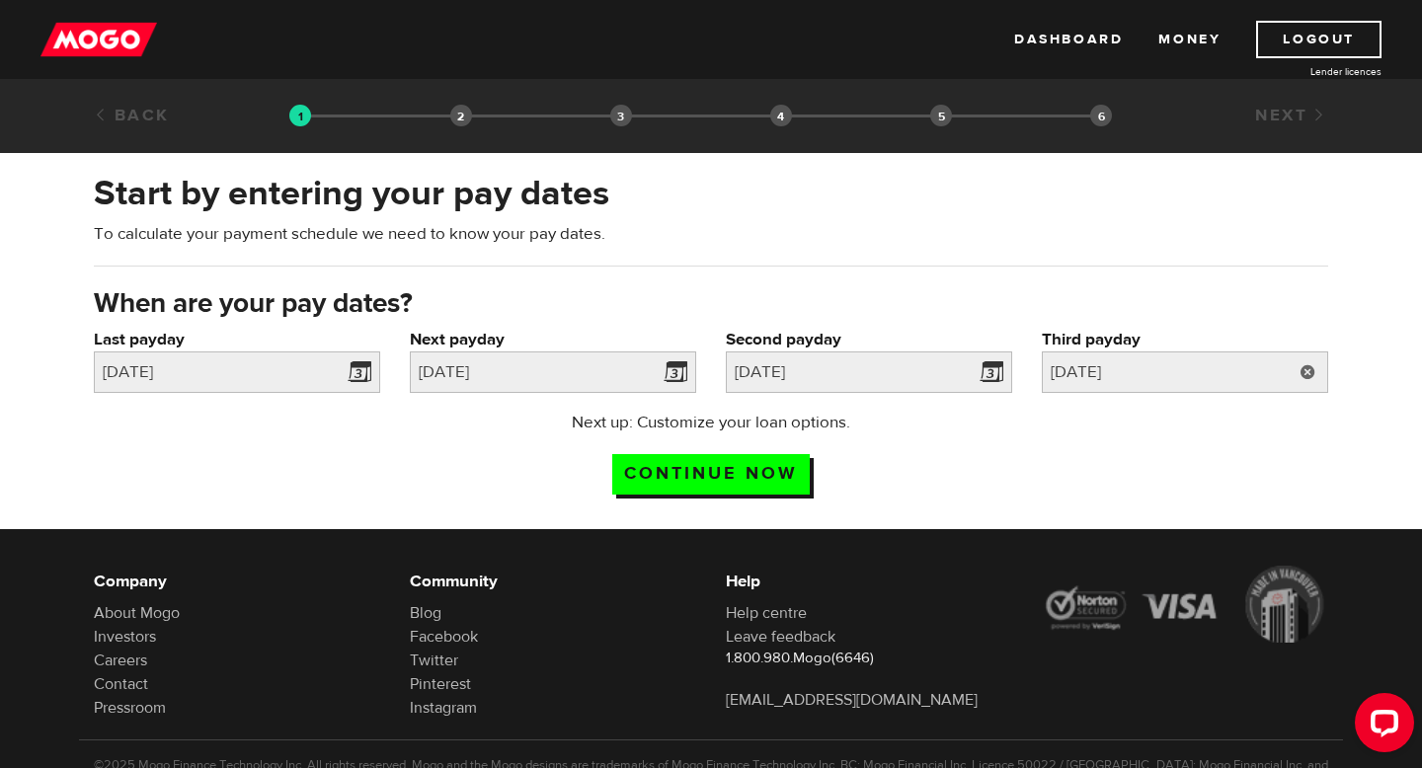
click at [1305, 373] on link at bounding box center [1308, 372] width 40 height 41
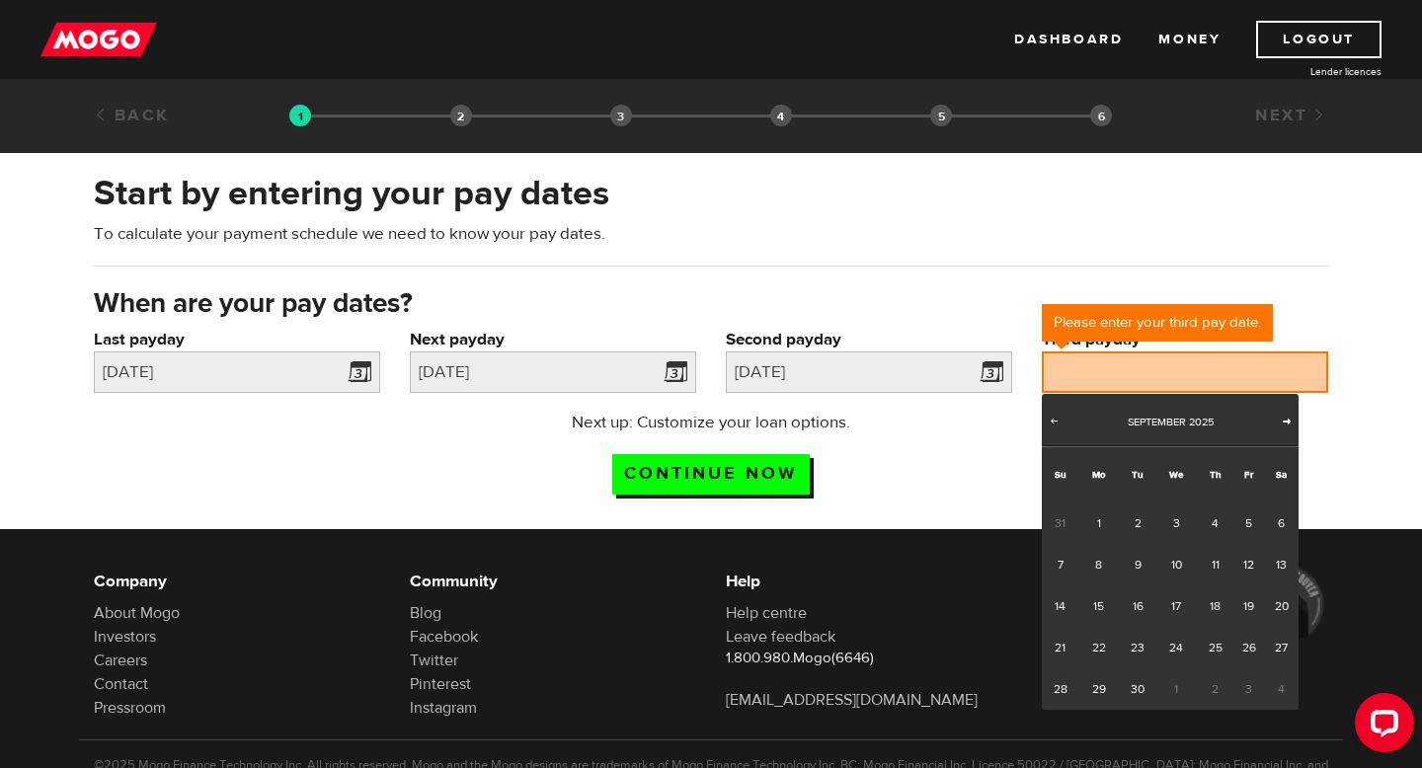
click at [1293, 414] on span "Next" at bounding box center [1287, 421] width 16 height 16
click at [1240, 609] on link "17" at bounding box center [1248, 606] width 31 height 41
type input "2025/10/17"
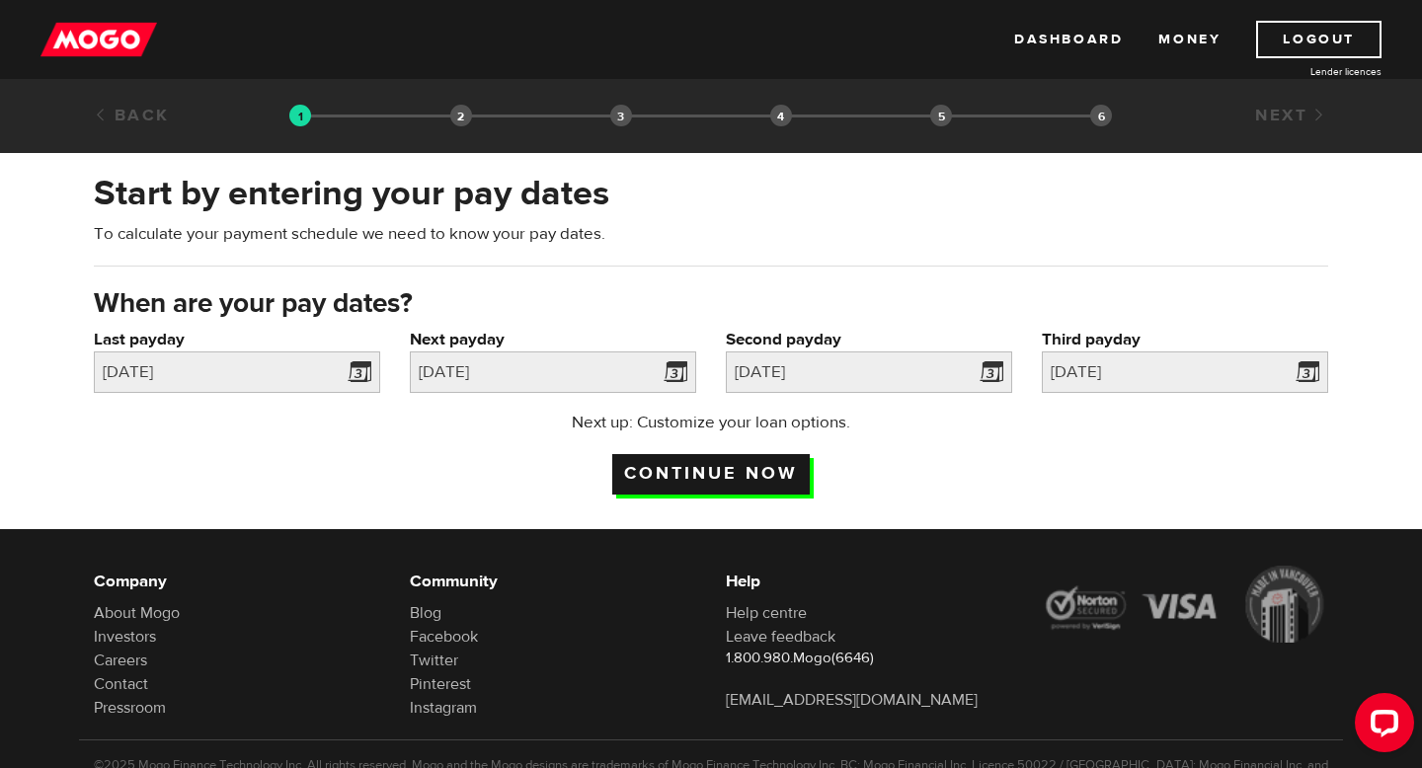
click at [702, 482] on input "Continue now" at bounding box center [710, 474] width 197 height 40
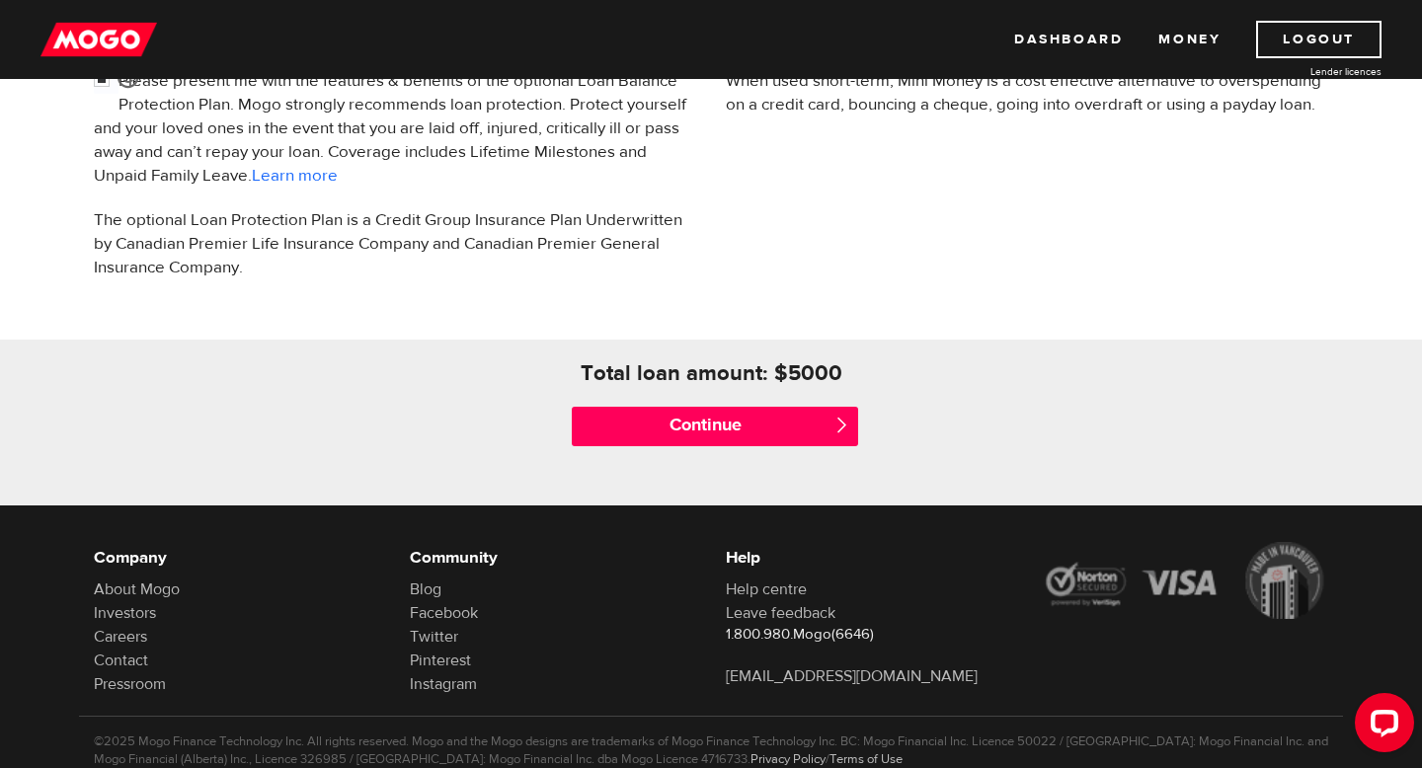
scroll to position [780, 0]
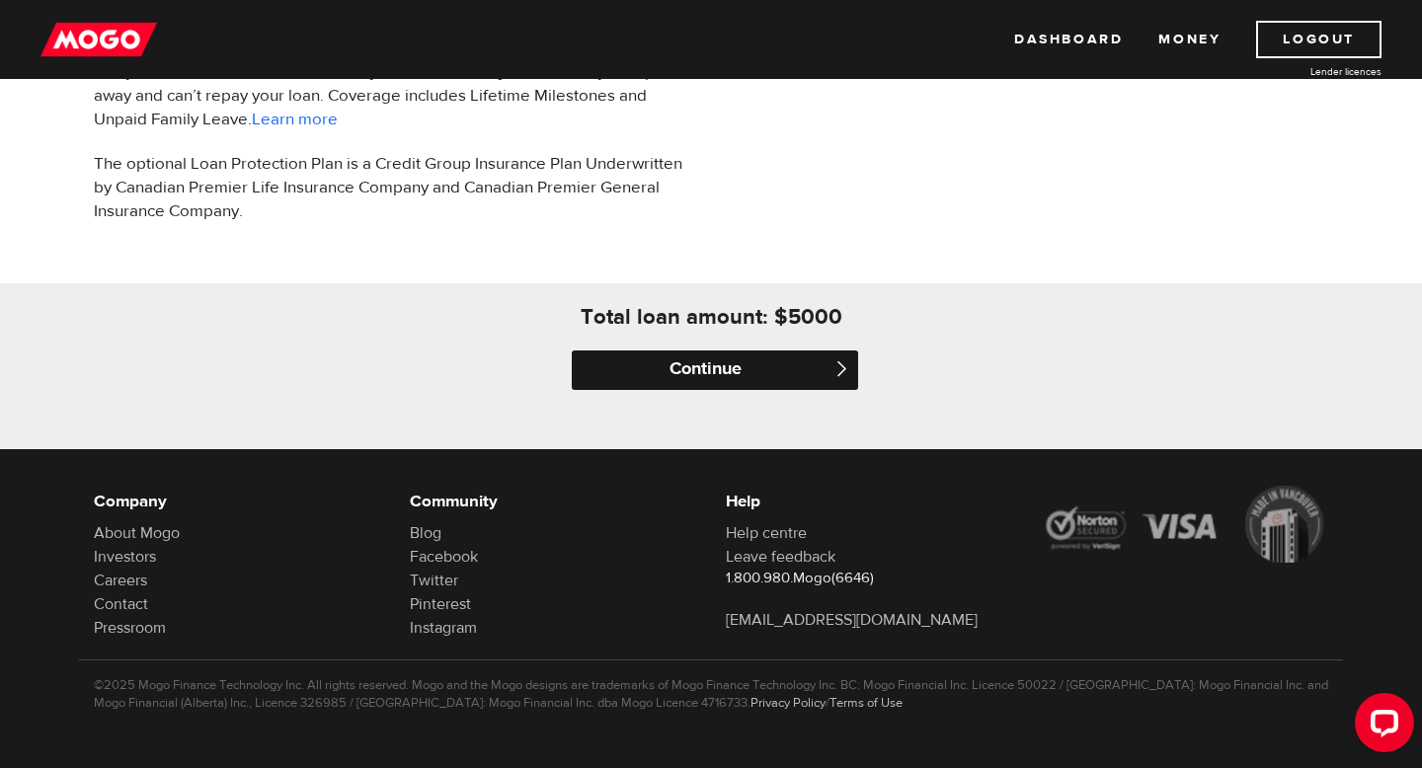
click at [732, 360] on input "Continue" at bounding box center [715, 370] width 286 height 39
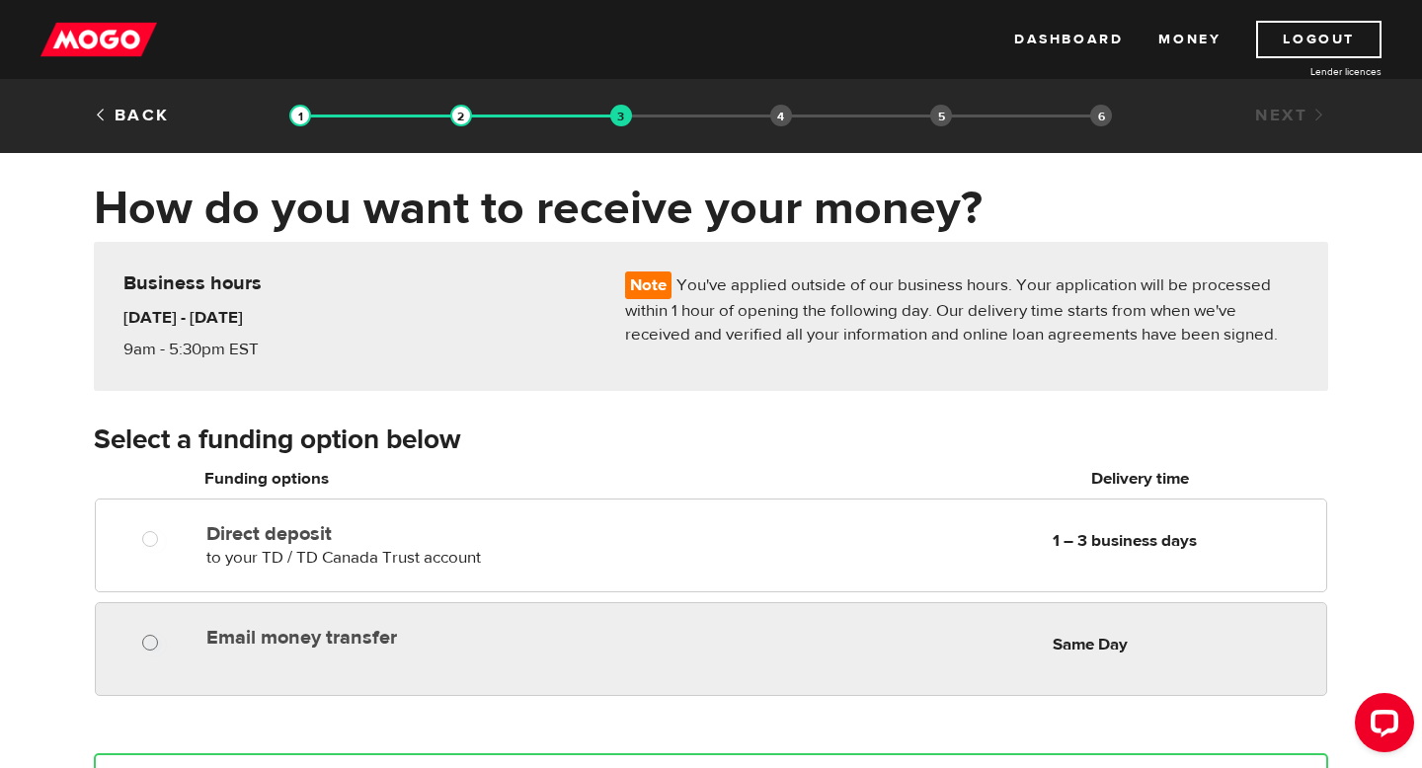
radio input "true"
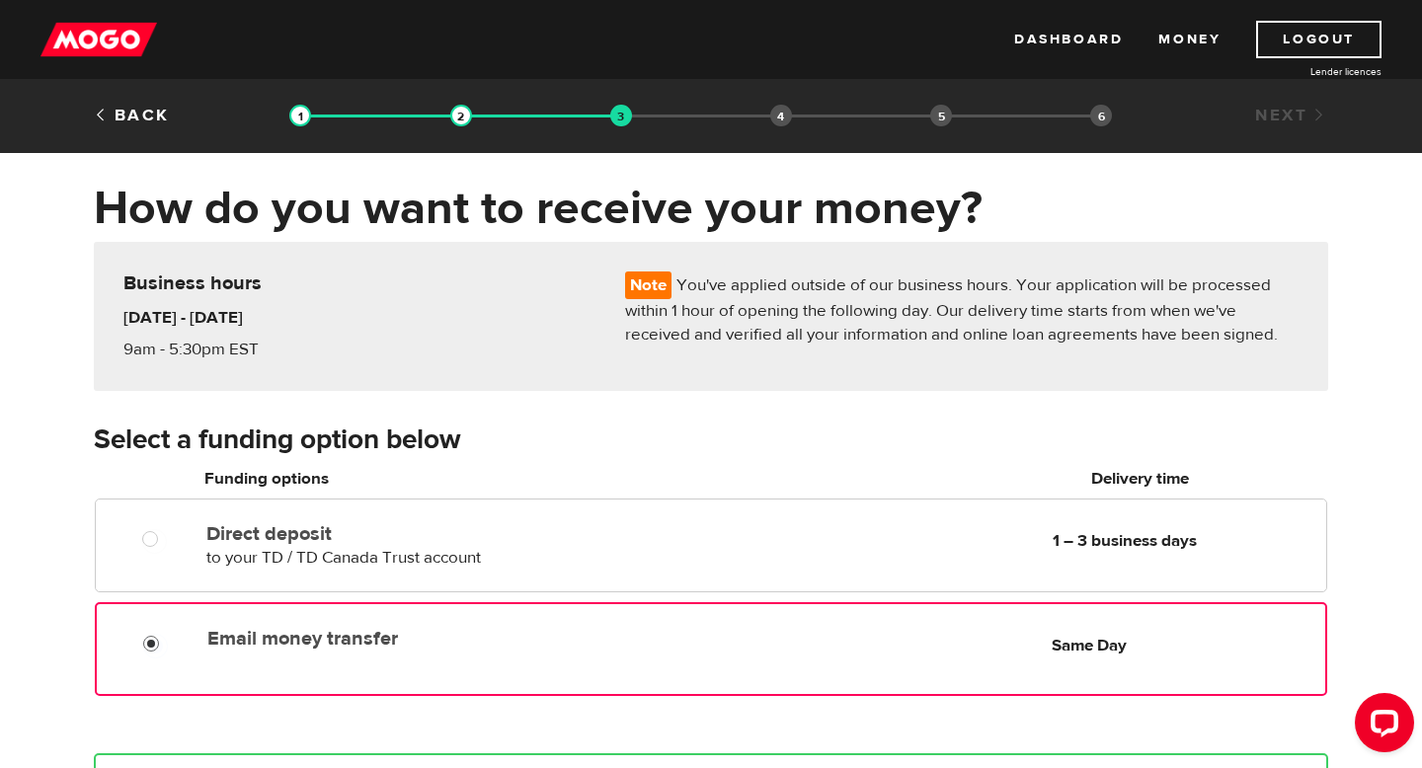
click at [154, 643] on input "Email money transfer" at bounding box center [155, 646] width 25 height 25
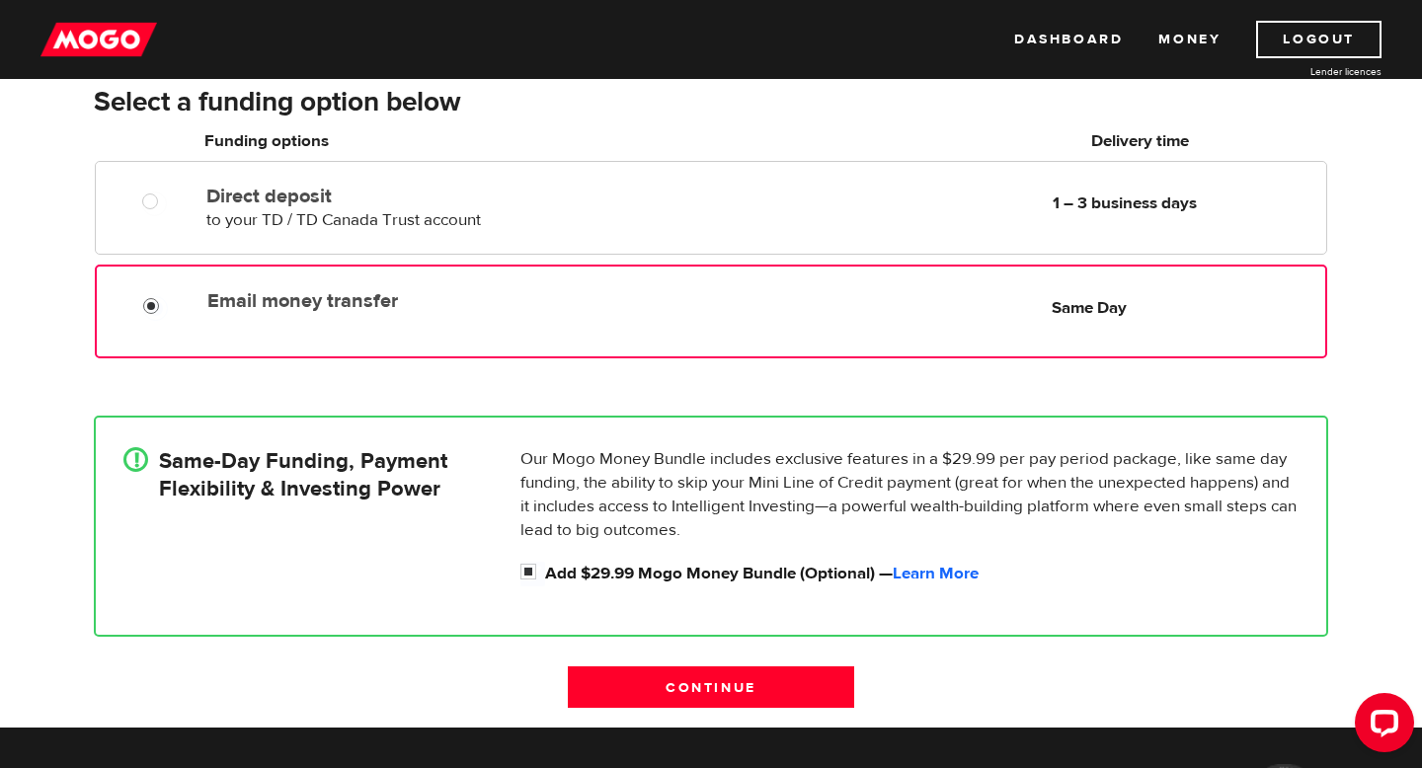
scroll to position [379, 0]
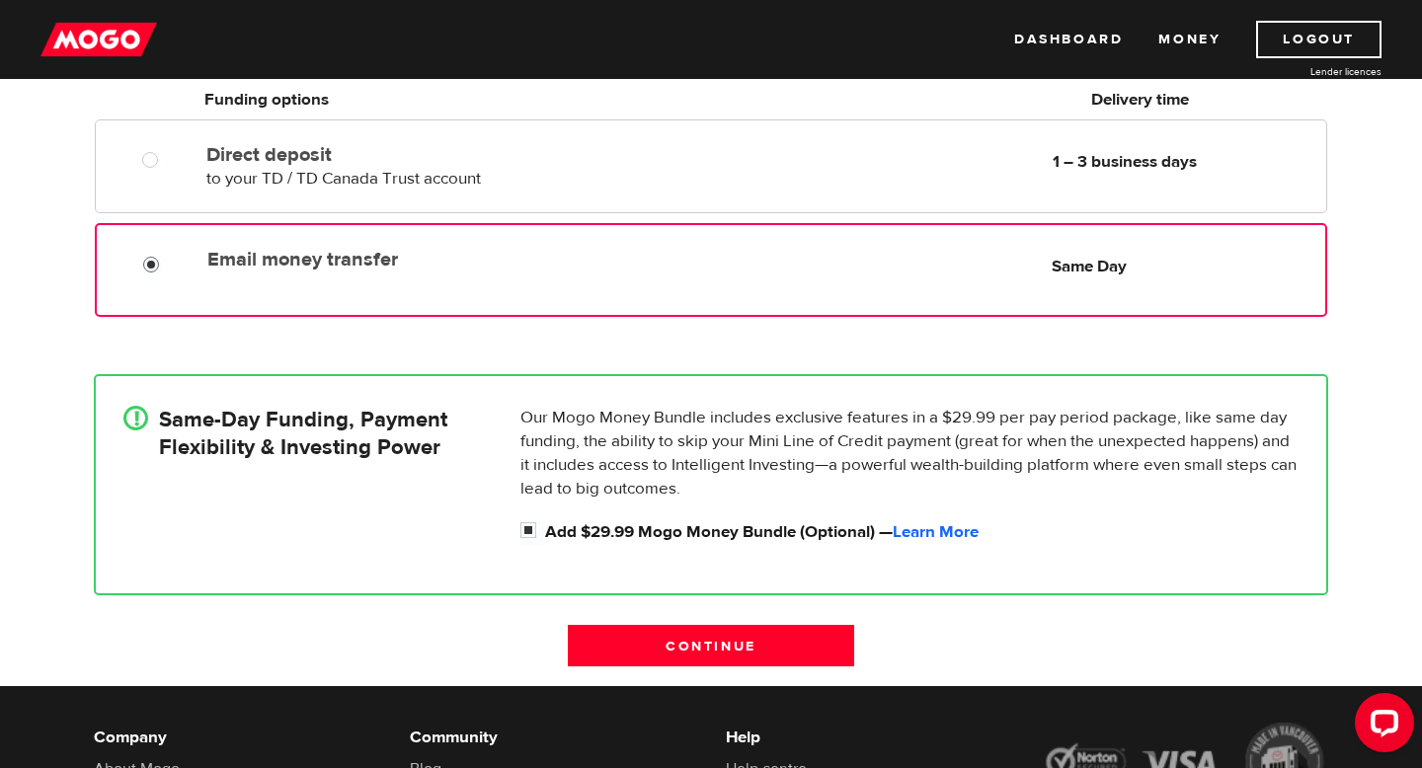
click at [720, 623] on div "! Same-Day Funding, Payment Flexibility & Investing Power Our Mogo Money Bundle…" at bounding box center [711, 485] width 1264 height 280
click at [703, 632] on input "Continue" at bounding box center [711, 645] width 286 height 41
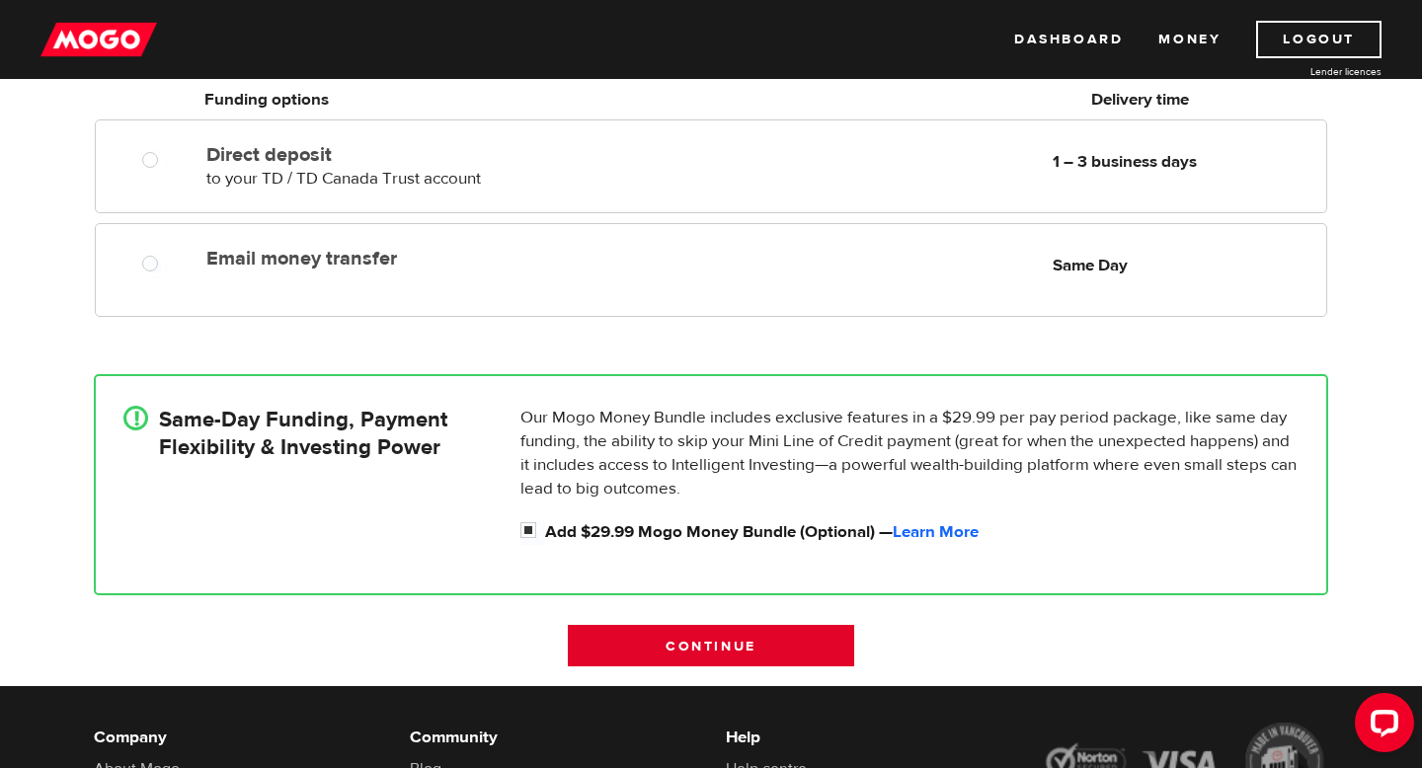
click at [693, 633] on input "Continue" at bounding box center [711, 645] width 286 height 41
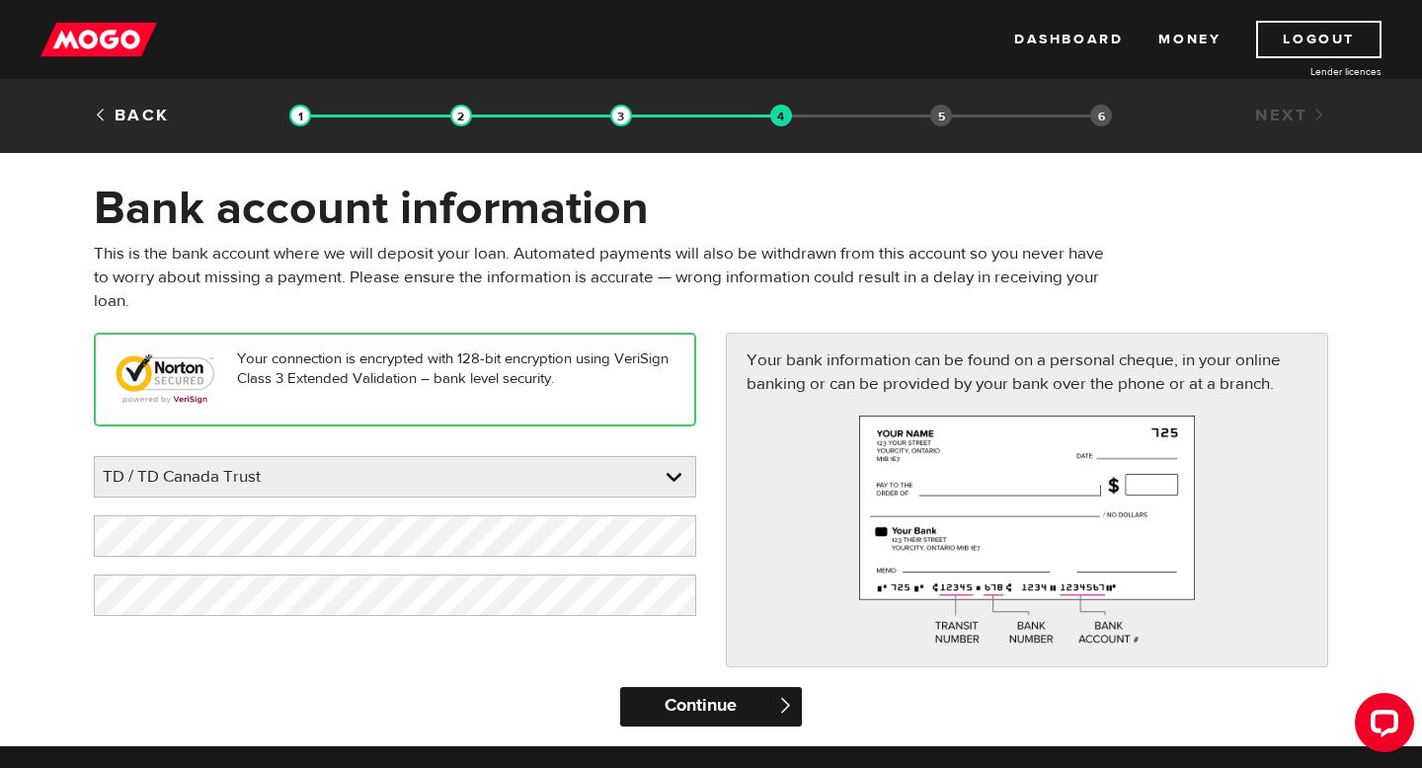
click at [707, 703] on input "Continue" at bounding box center [710, 706] width 181 height 39
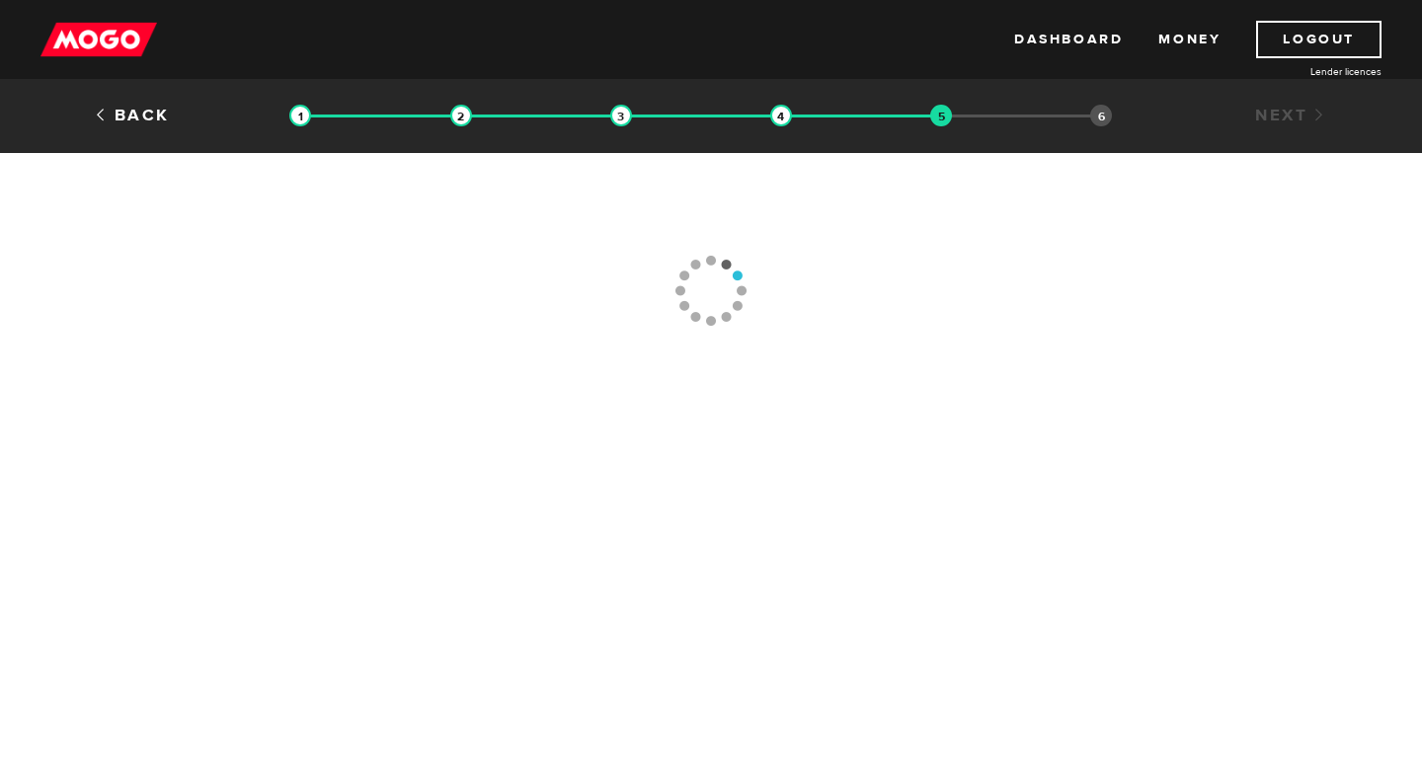
type input "[PHONE_NUMBER]"
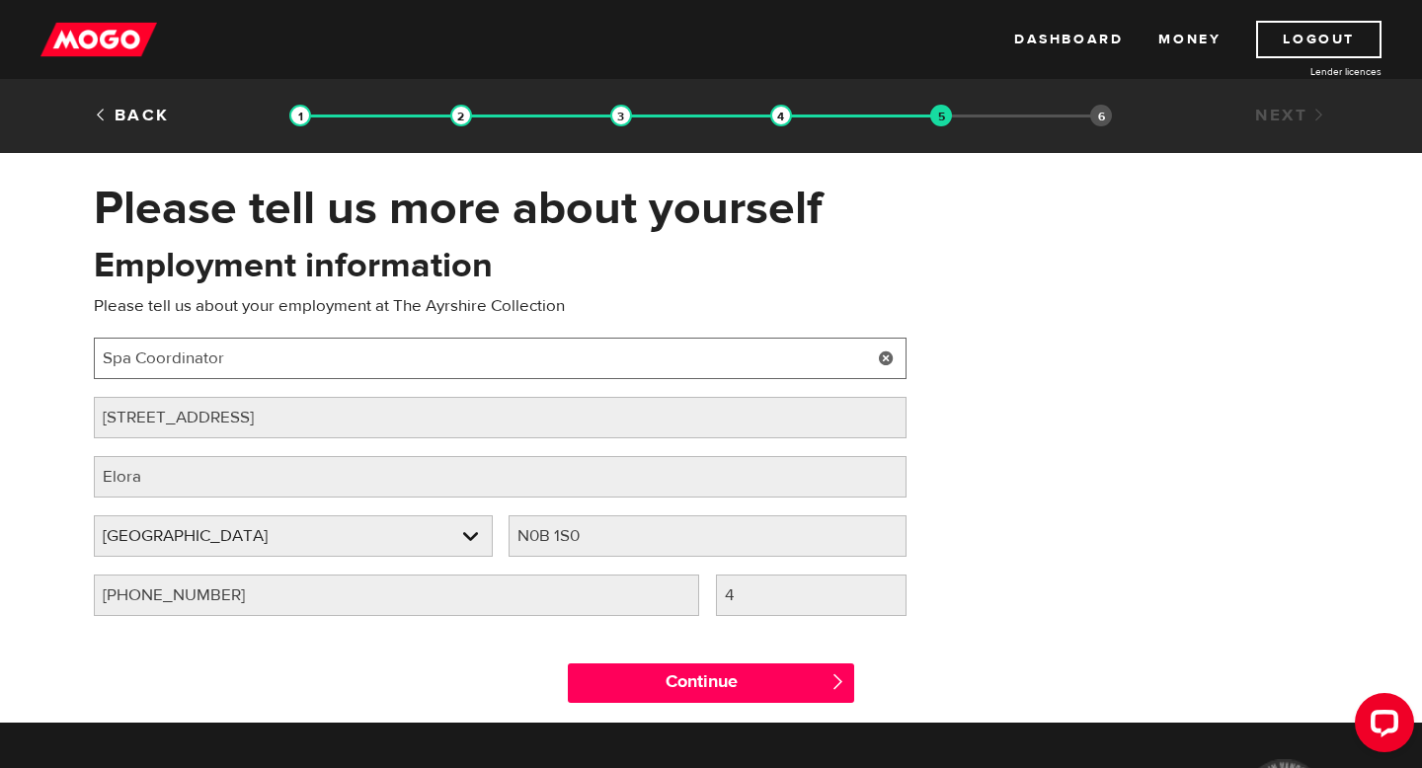
click at [308, 357] on input "Spa Coordinator" at bounding box center [500, 358] width 813 height 41
type input "S"
type input "Guest Experience Manager"
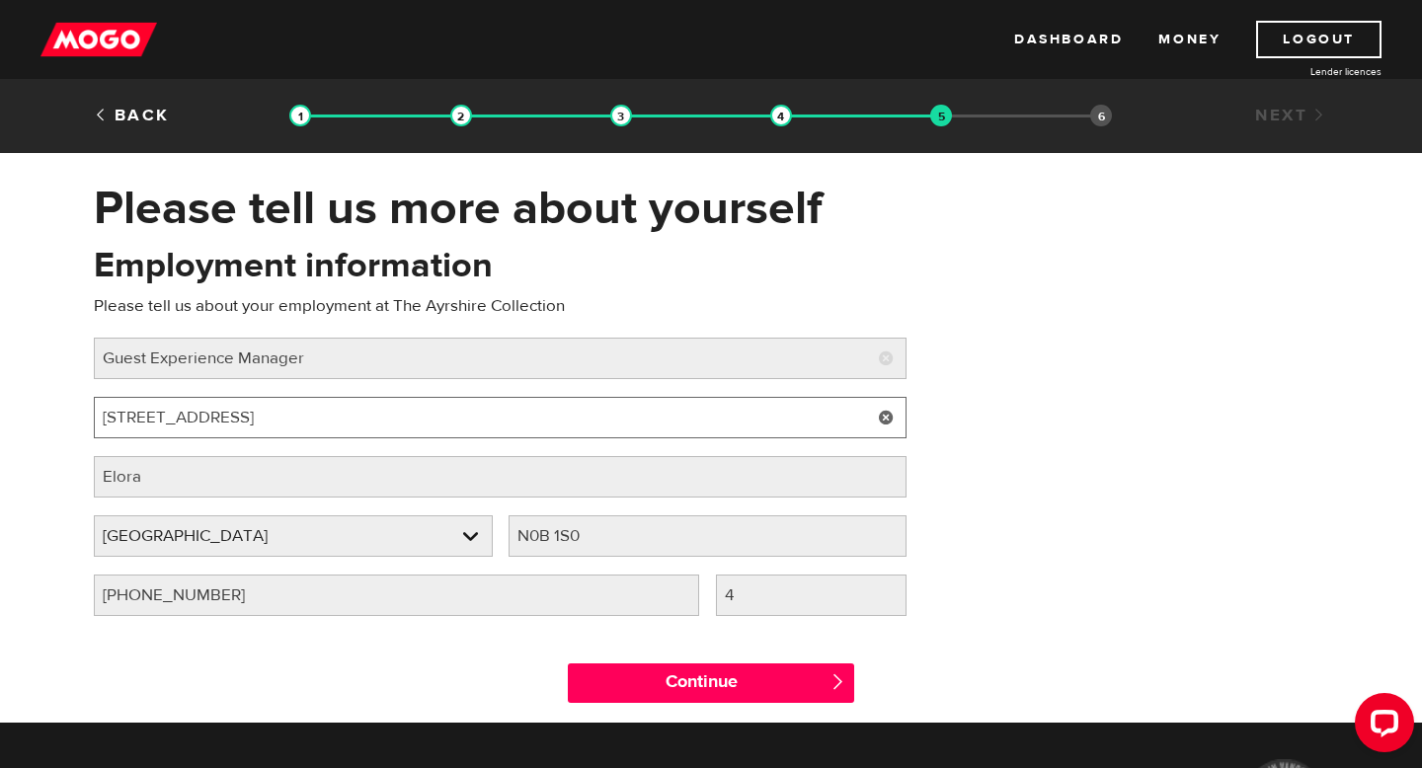
click at [227, 424] on input "[STREET_ADDRESS]" at bounding box center [500, 417] width 813 height 41
type input "7"
type input "[STREET_ADDRESS]"
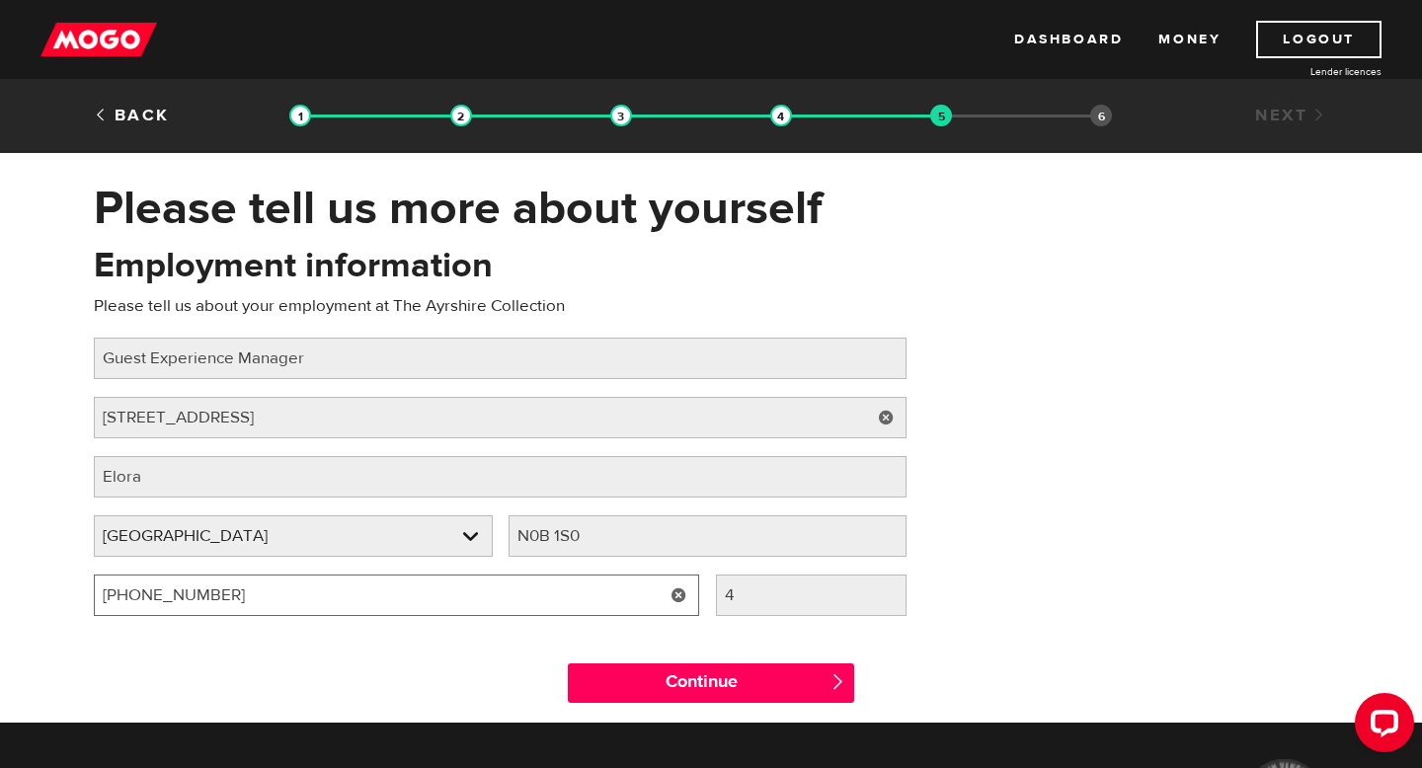
click at [357, 604] on input "(519) 846-8464" at bounding box center [396, 595] width 605 height 41
type input "(5 ) -"
type input "(226) 962-6394"
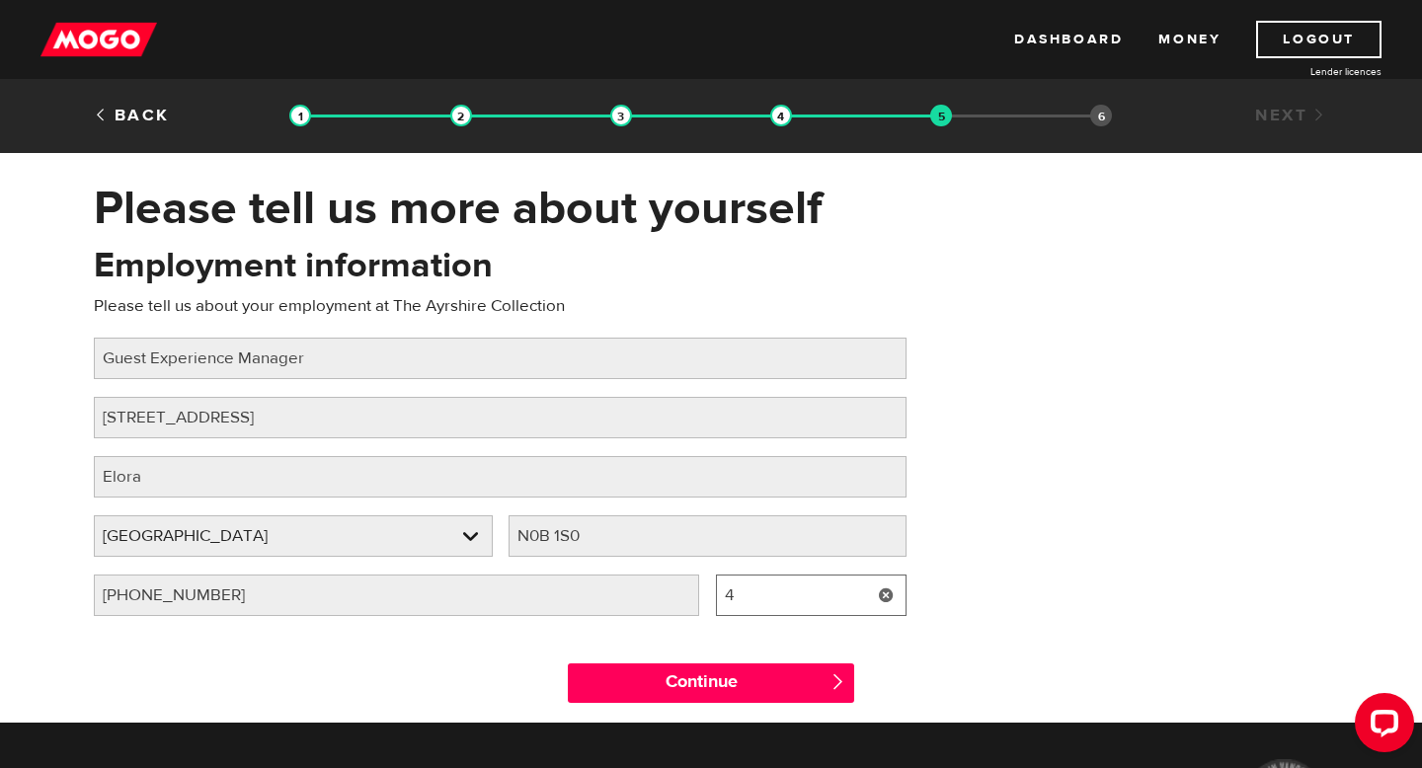
click at [791, 597] on input "4" at bounding box center [812, 595] width 192 height 41
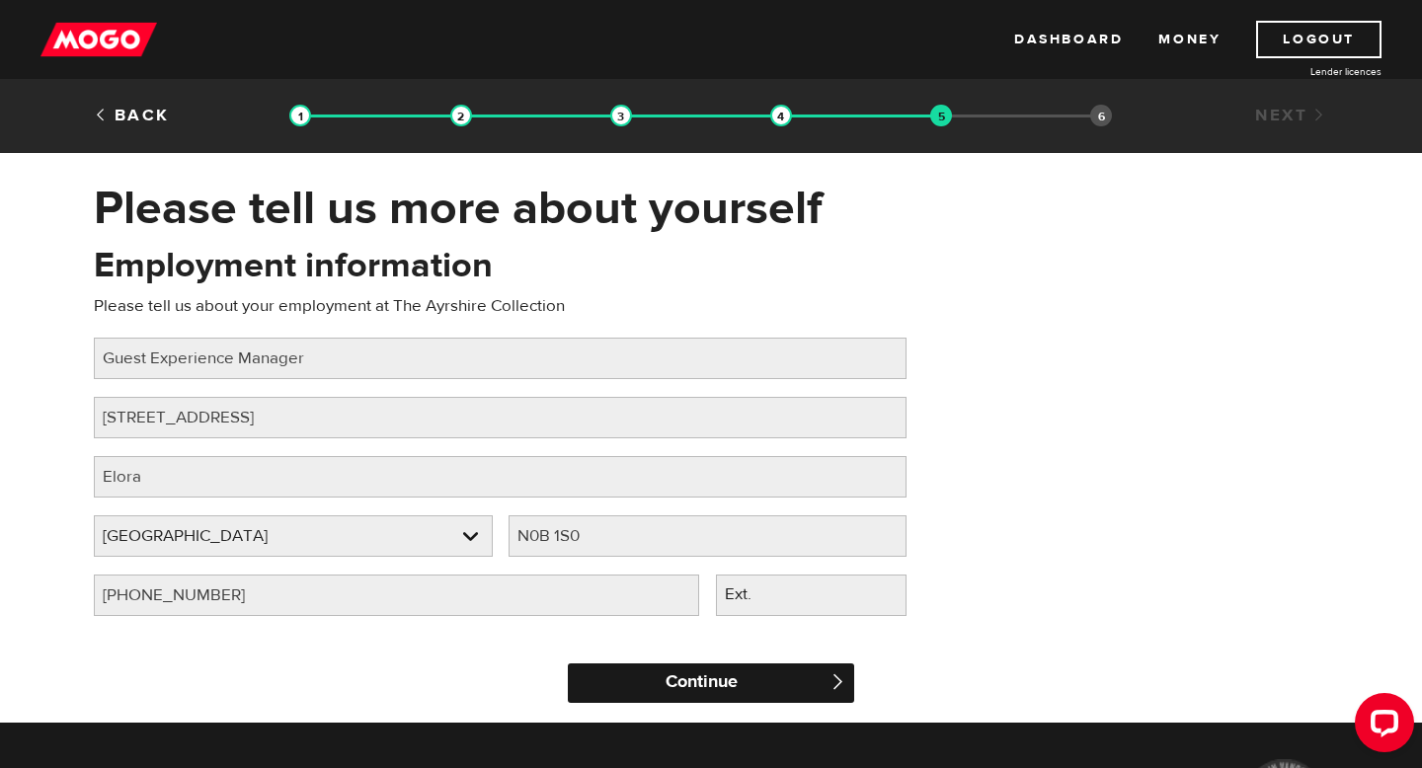
click at [687, 679] on input "Continue" at bounding box center [711, 683] width 286 height 39
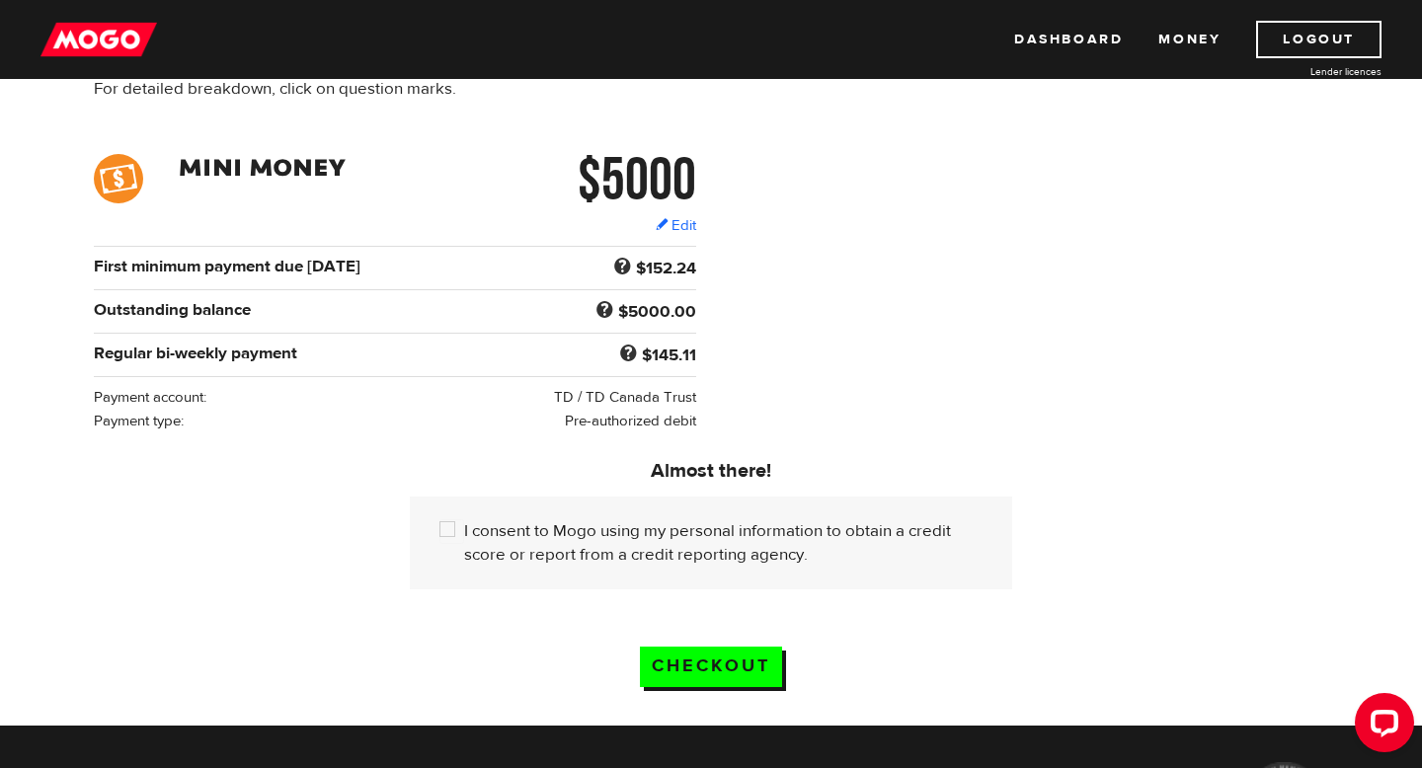
scroll to position [244, 0]
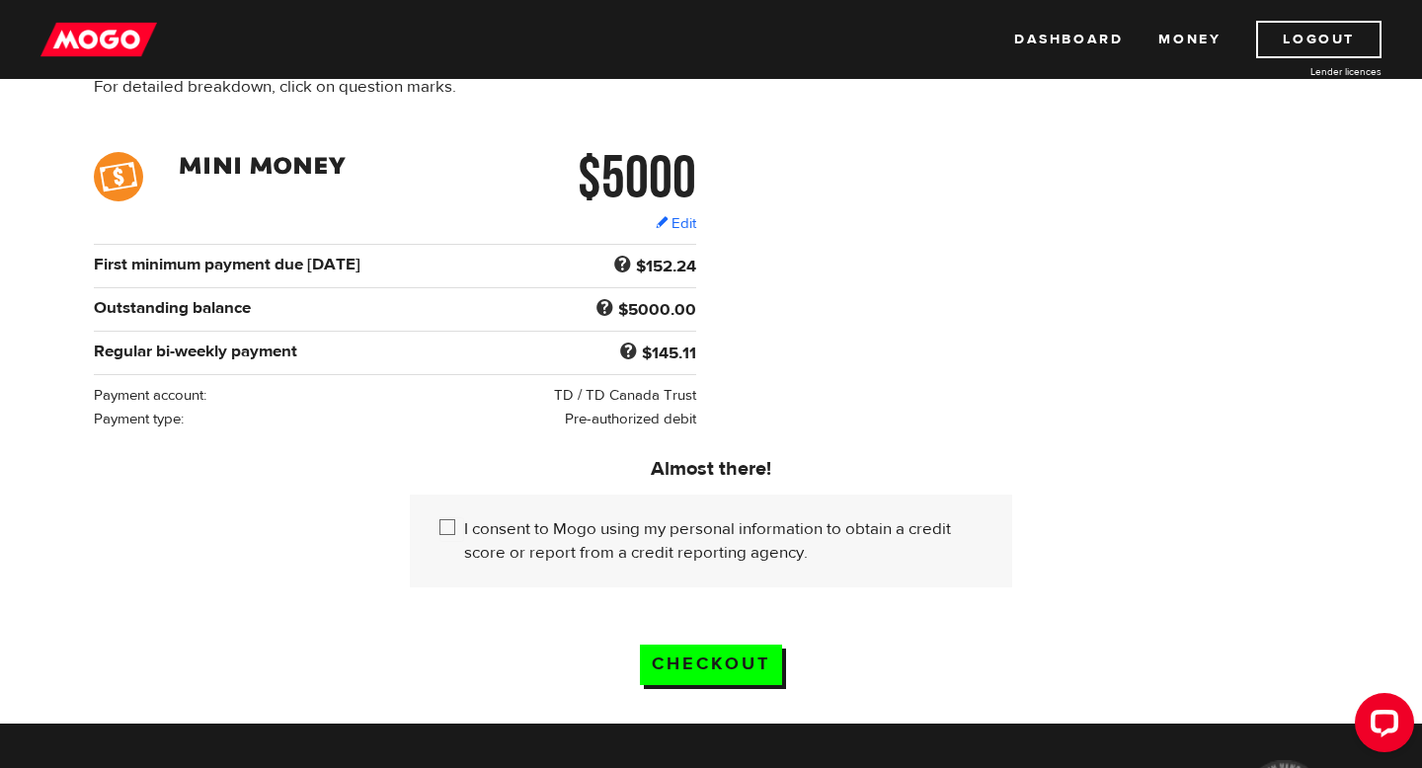
click at [442, 532] on input "I consent to Mogo using my personal information to obtain a credit score or rep…" at bounding box center [451, 529] width 25 height 25
checkbox input "true"
click at [705, 676] on input "Checkout" at bounding box center [711, 665] width 142 height 40
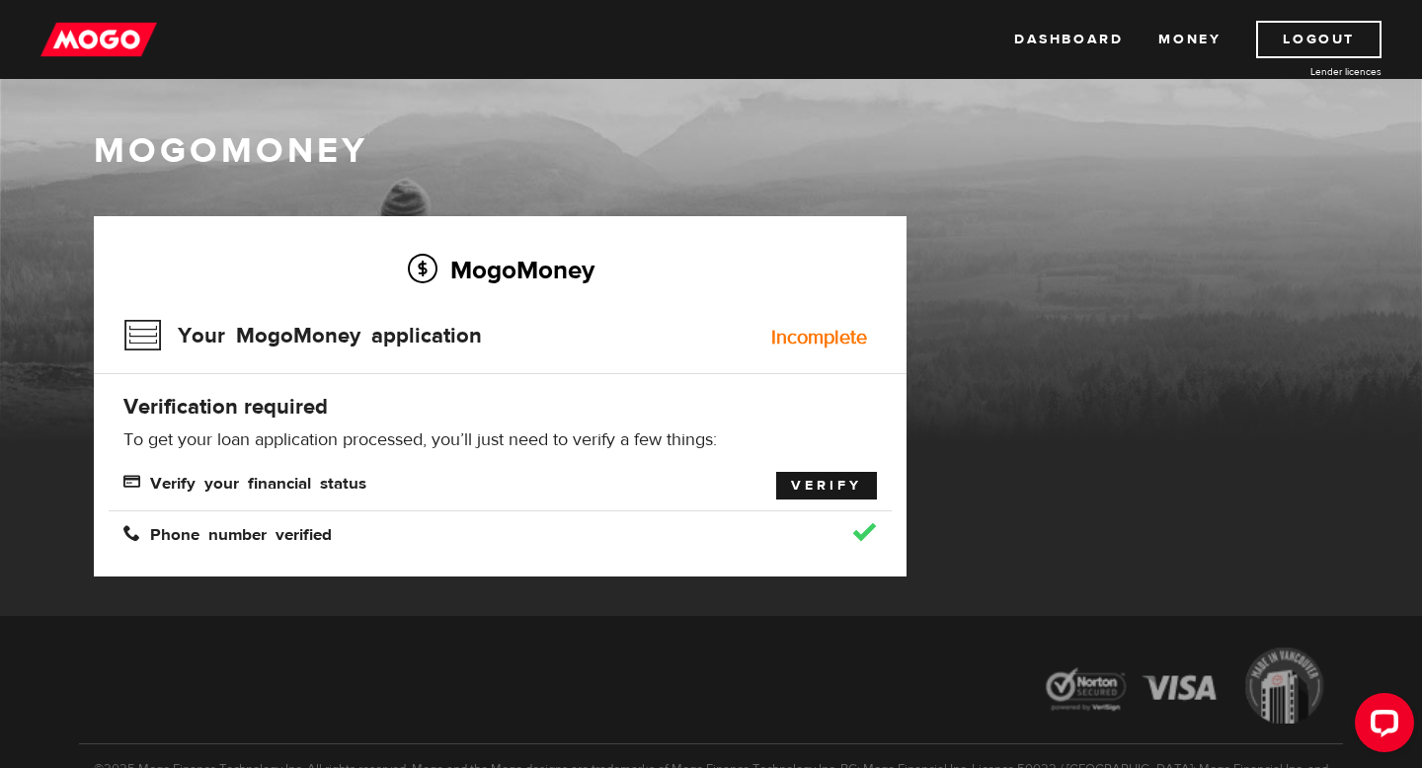
click at [795, 484] on link "Verify" at bounding box center [826, 486] width 101 height 28
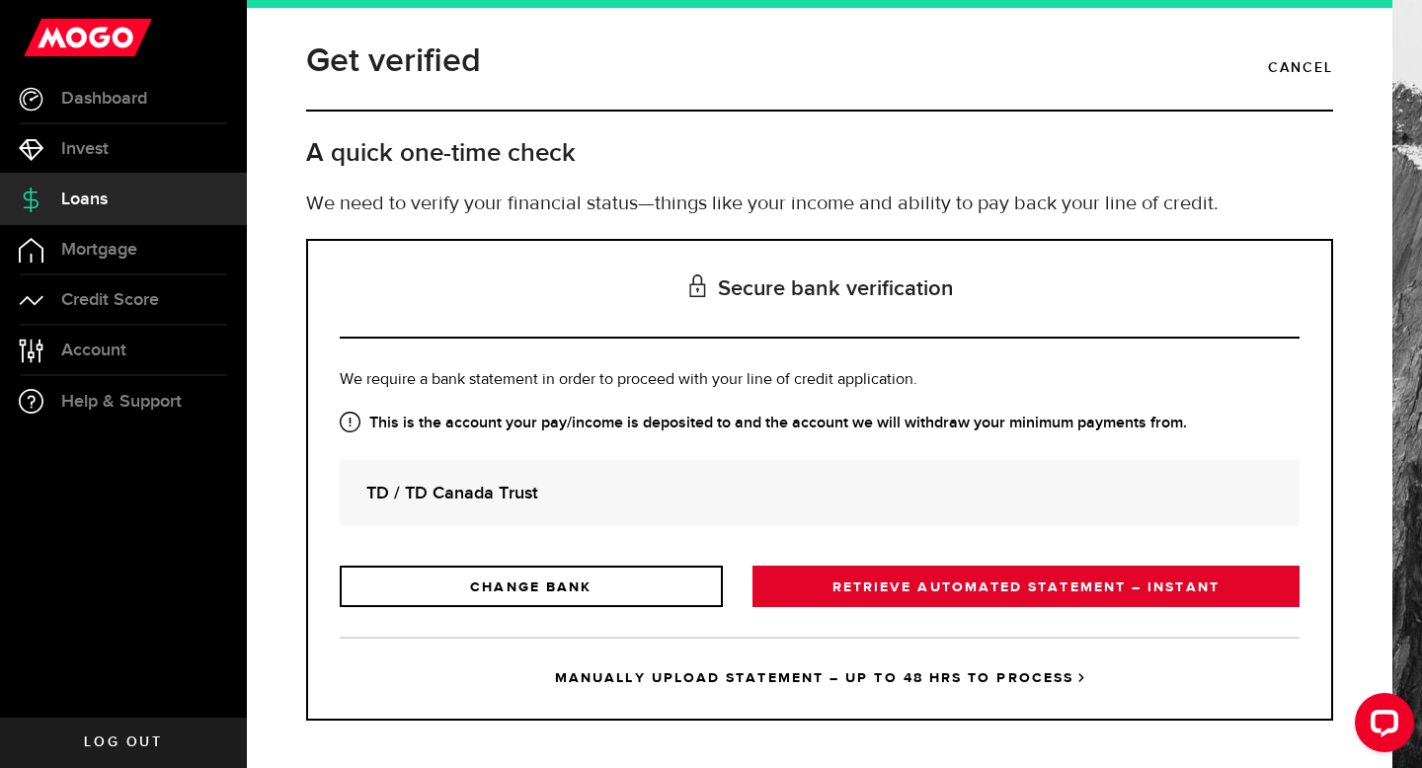
click at [848, 582] on link "RETRIEVE AUTOMATED STATEMENT – INSTANT" at bounding box center [1025, 586] width 547 height 41
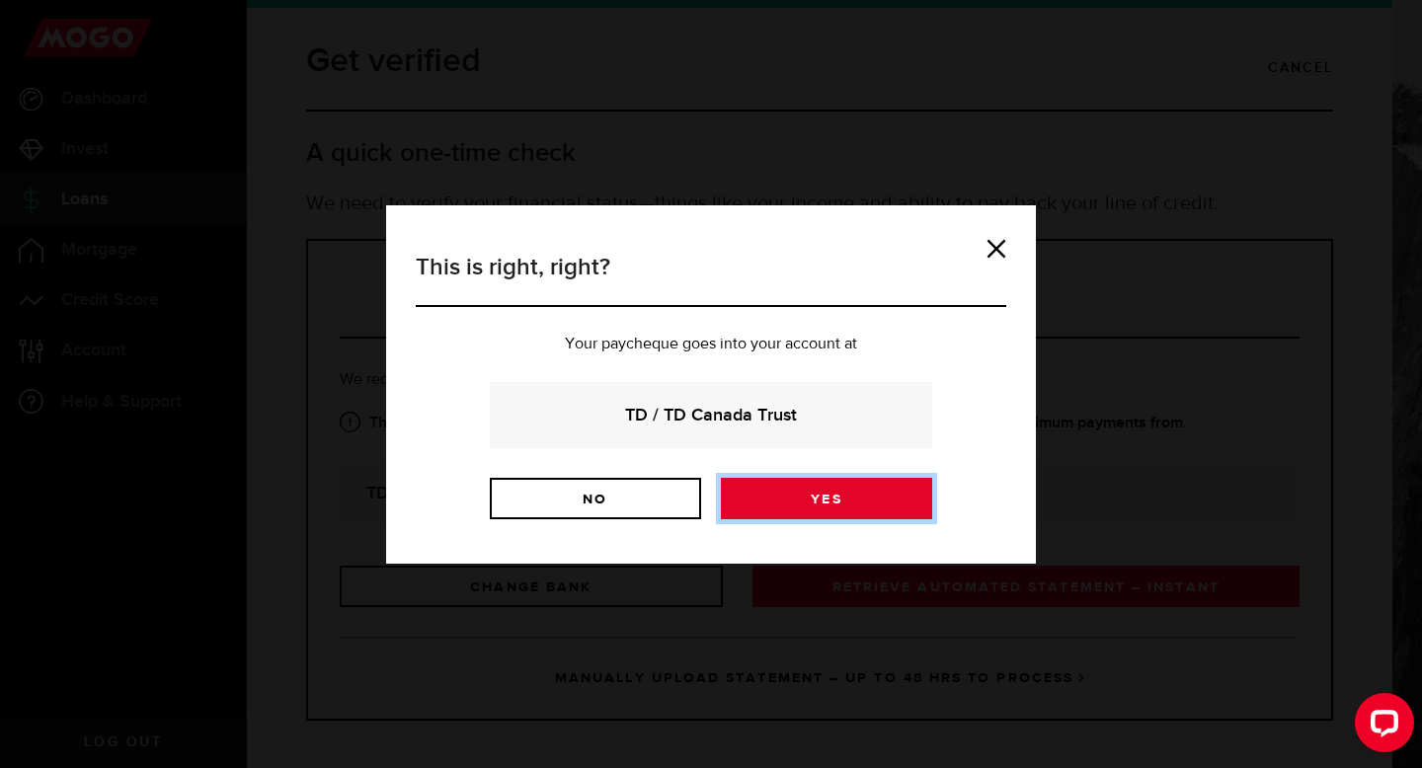
click at [825, 503] on link "Yes" at bounding box center [826, 498] width 211 height 41
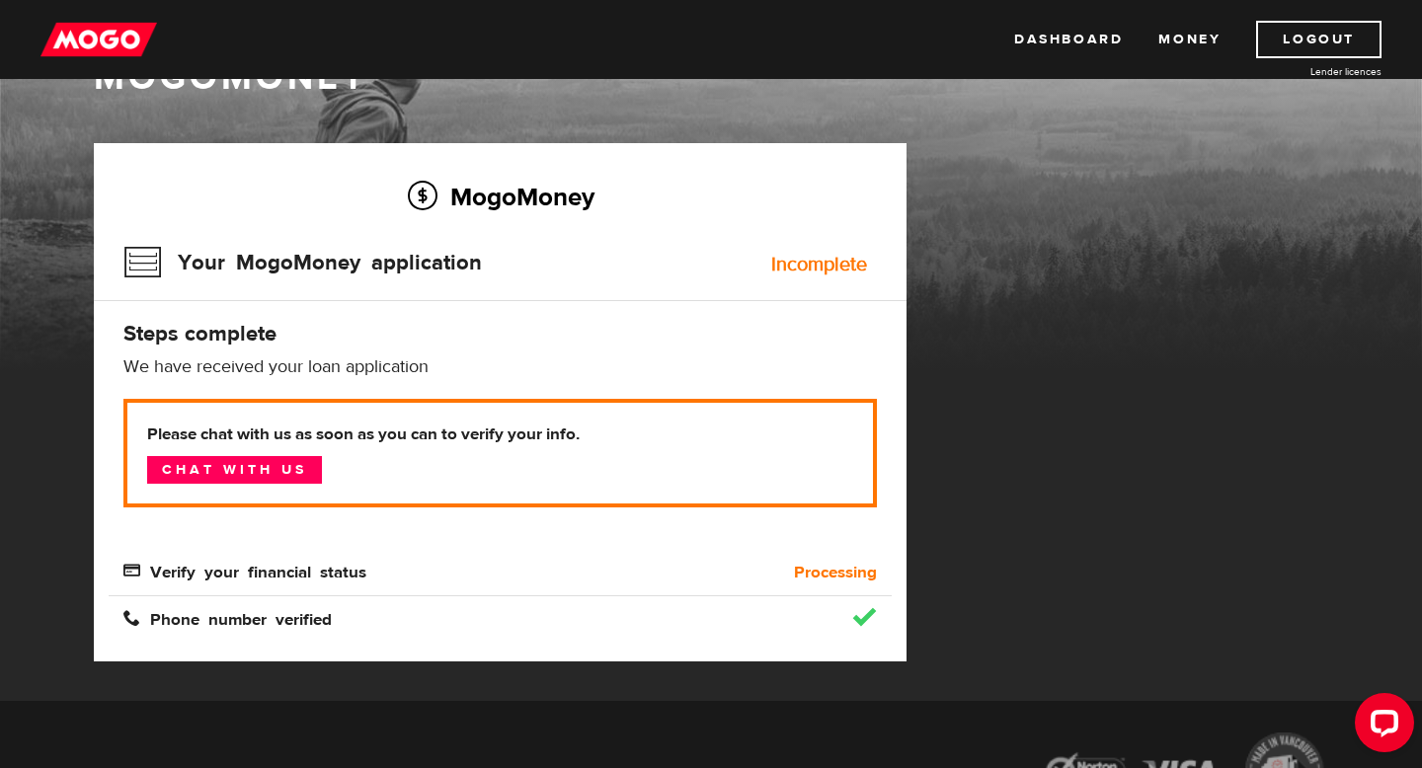
scroll to position [78, 0]
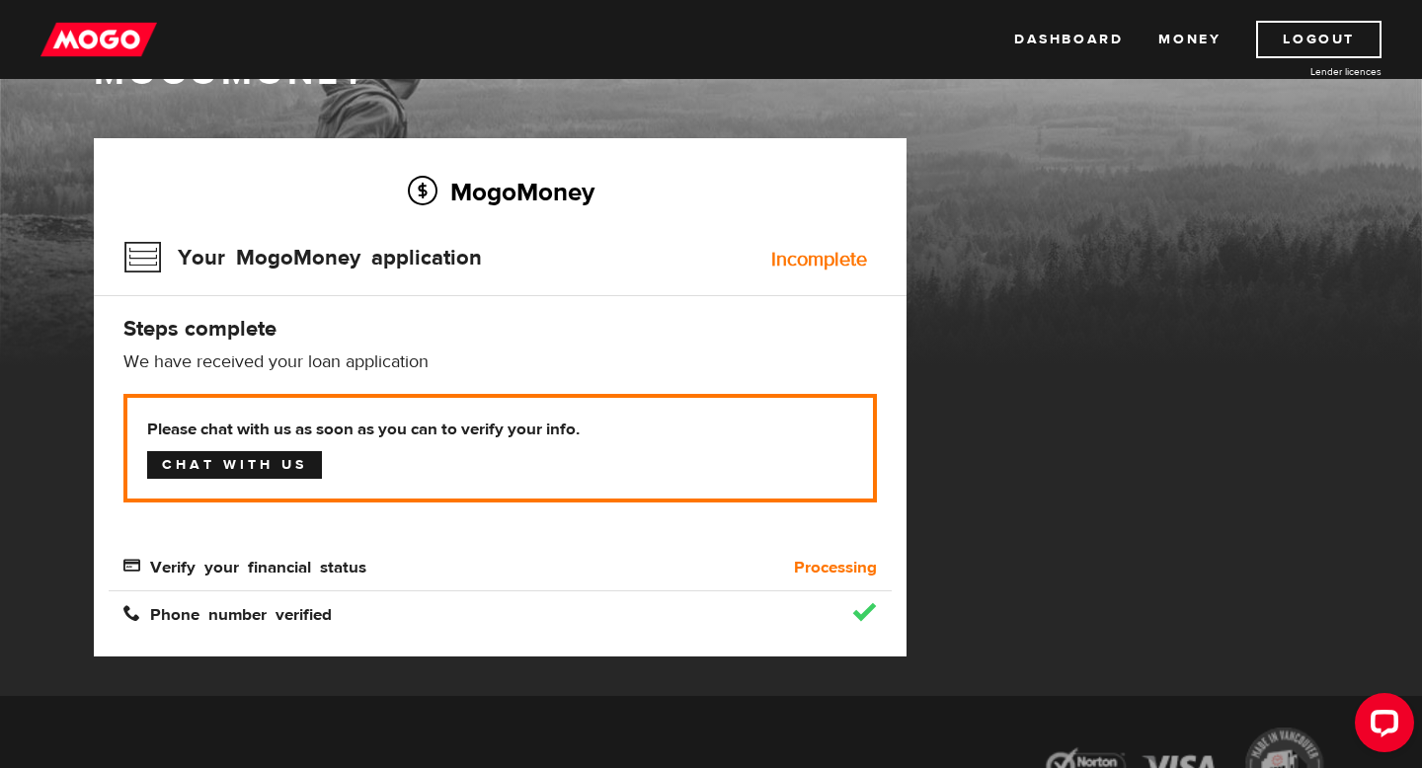
click at [294, 456] on link "Chat with us" at bounding box center [234, 465] width 175 height 28
click at [1070, 36] on link "Dashboard" at bounding box center [1068, 40] width 109 height 38
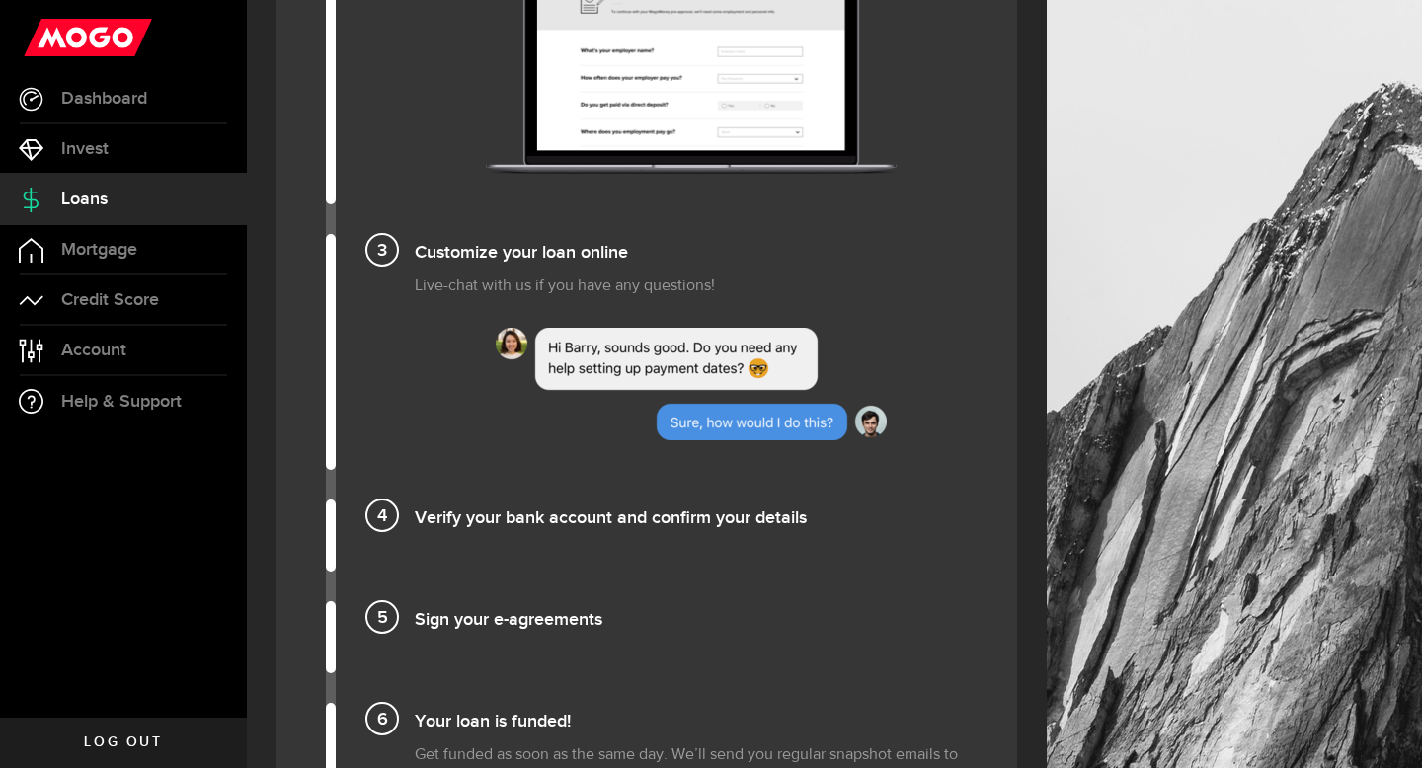
scroll to position [1892, 0]
